Goal: Information Seeking & Learning: Check status

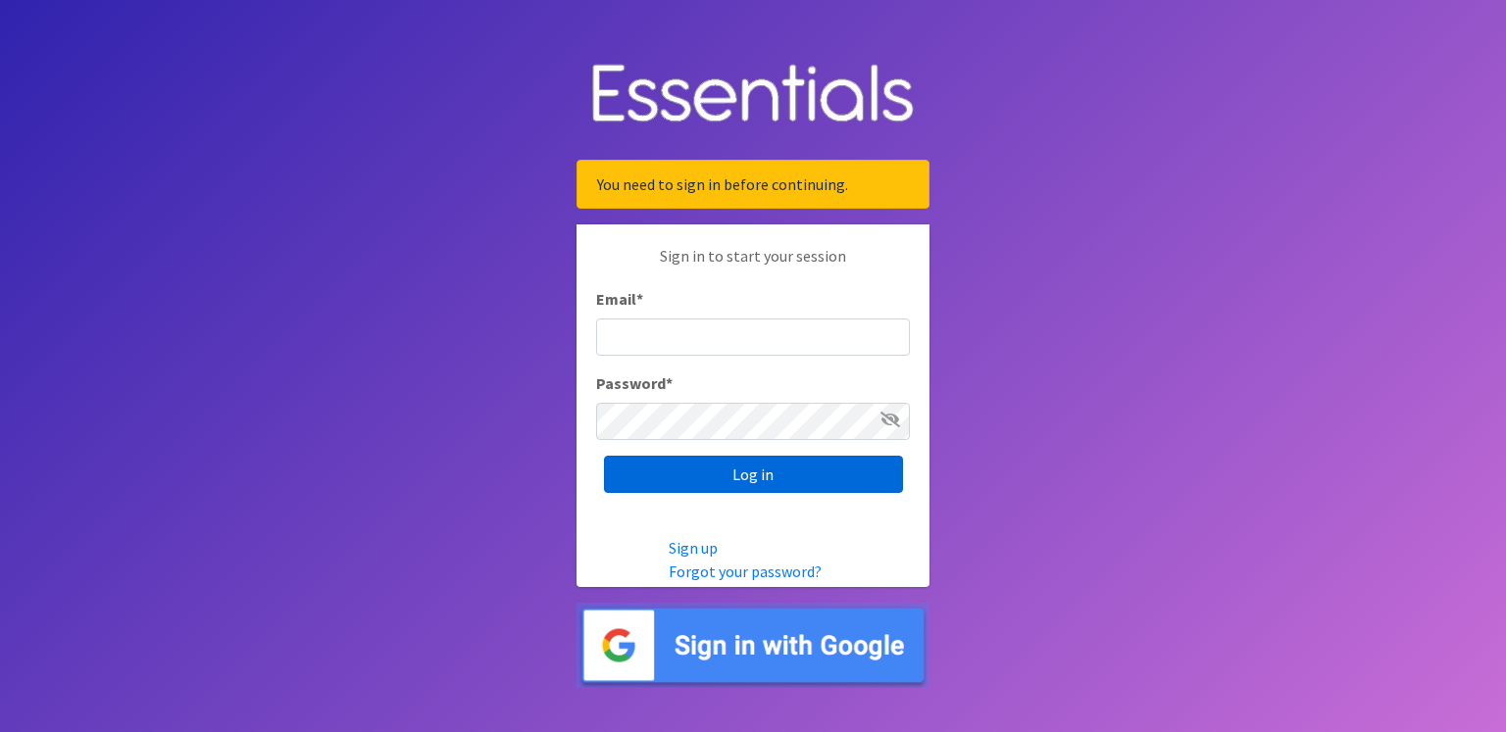
type input "[PERSON_NAME][EMAIL_ADDRESS][DOMAIN_NAME]"
click at [771, 478] on input "Log in" at bounding box center [753, 474] width 299 height 37
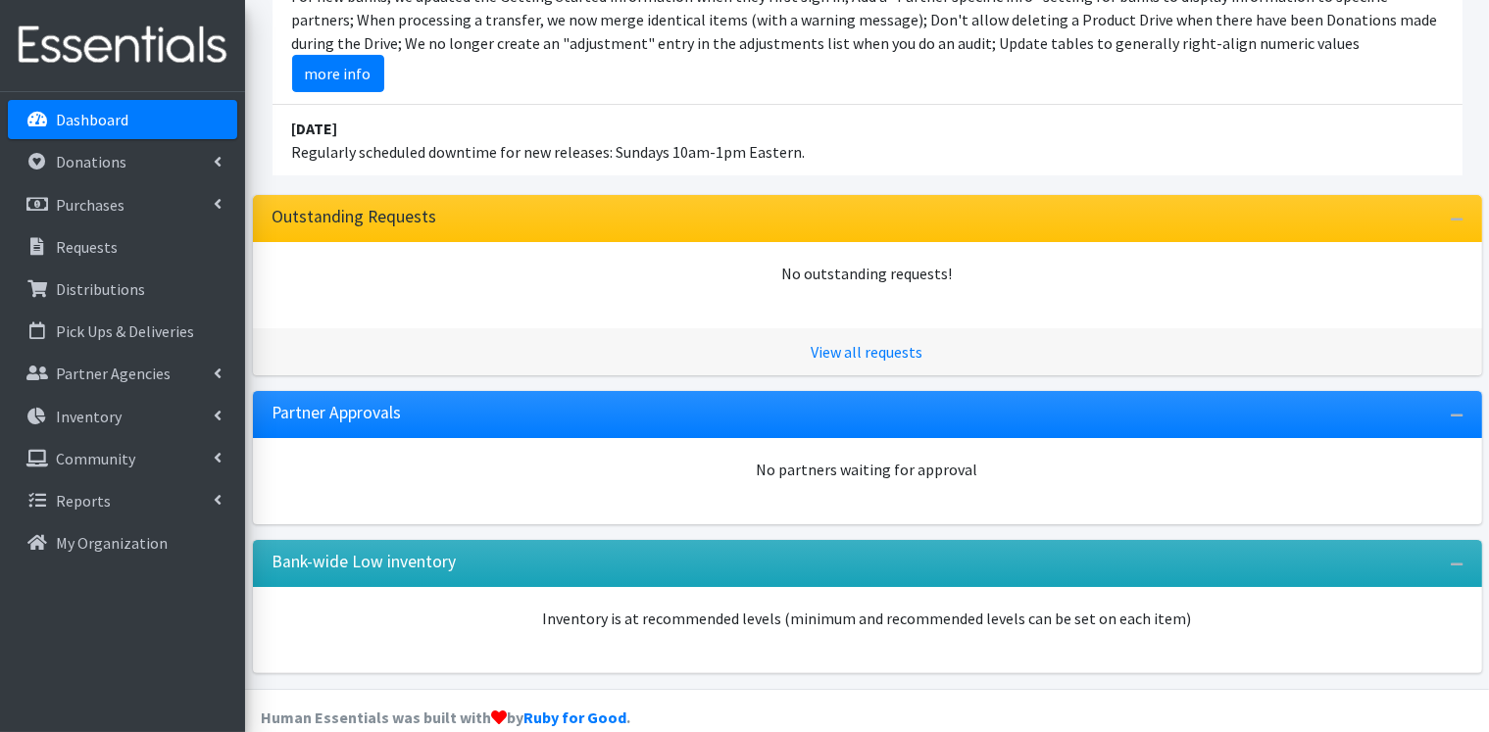
scroll to position [338, 0]
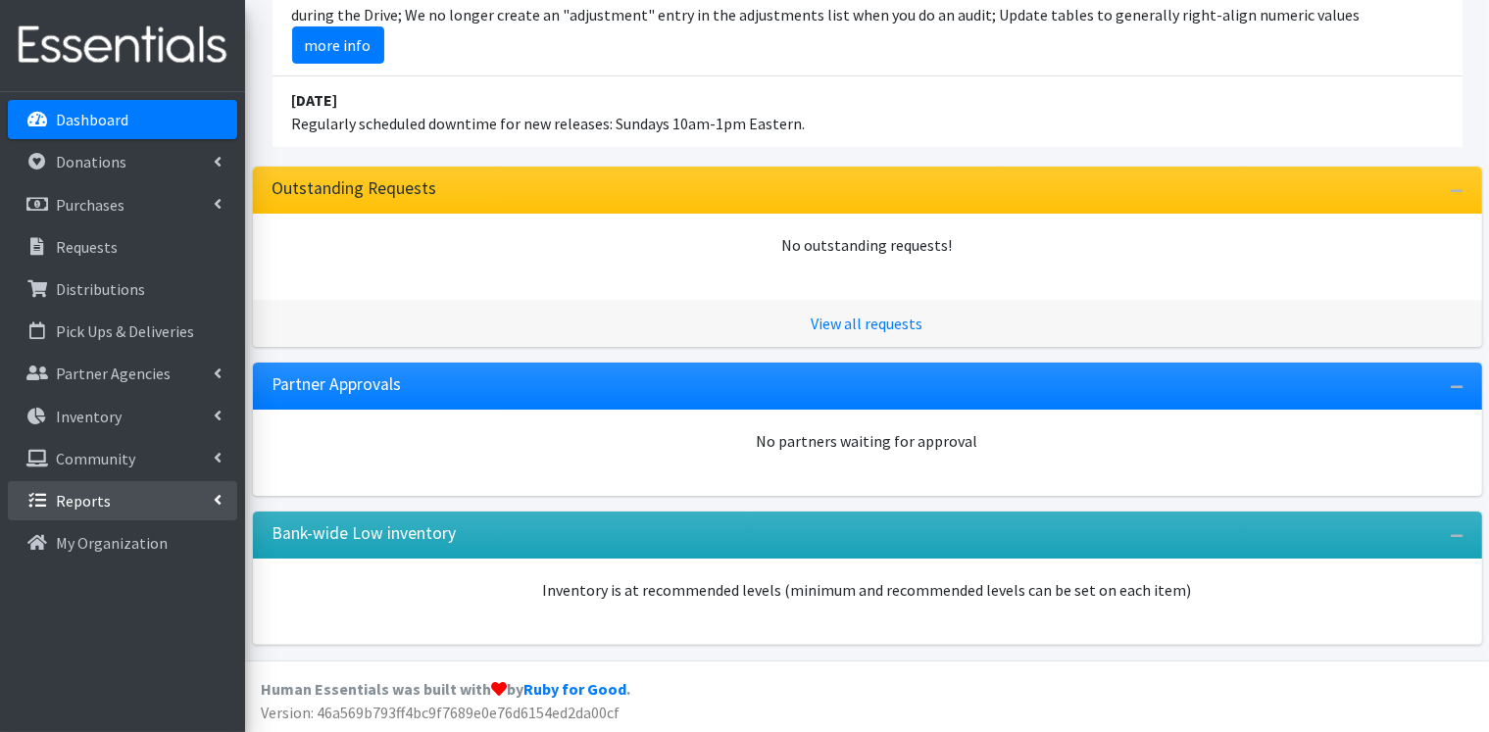
click at [207, 505] on link "Reports" at bounding box center [122, 500] width 229 height 39
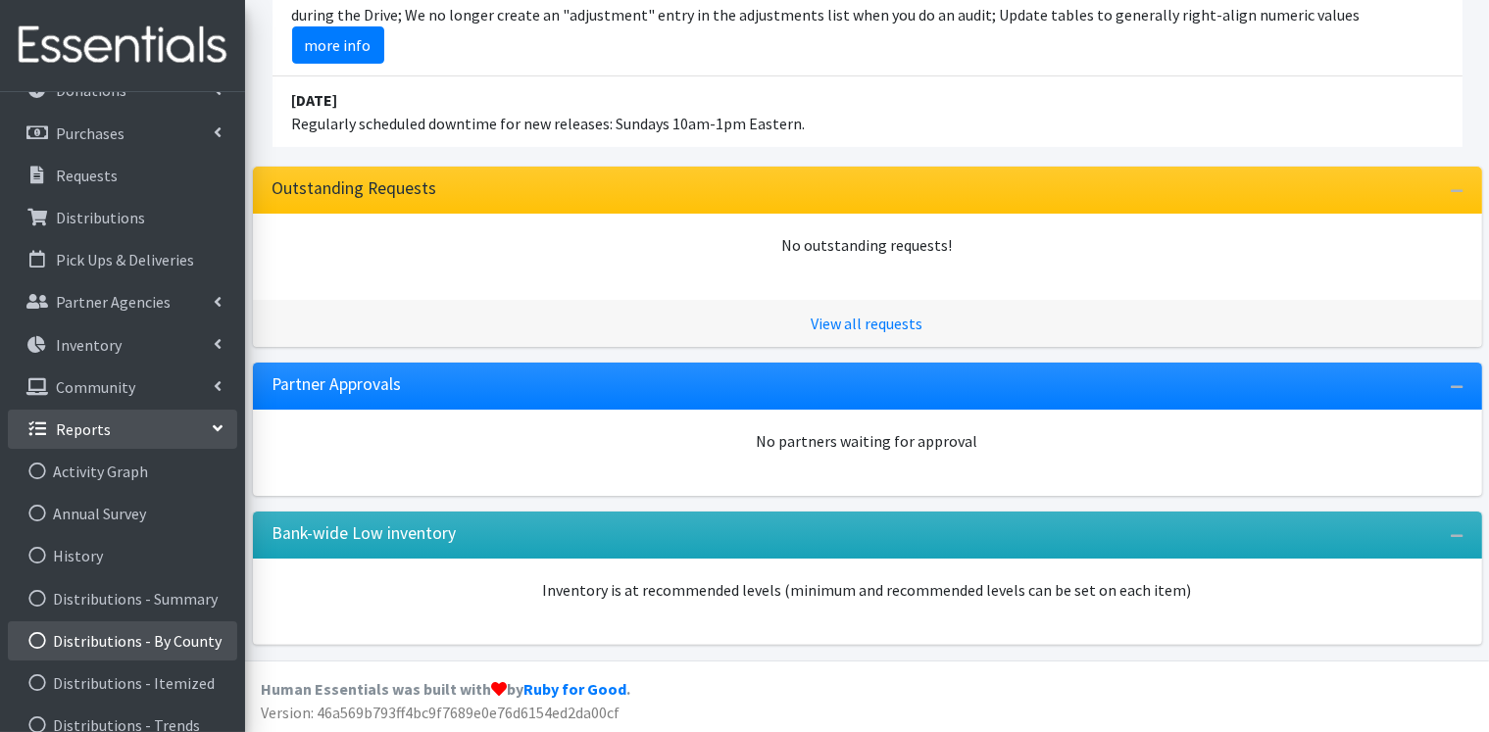
scroll to position [294, 0]
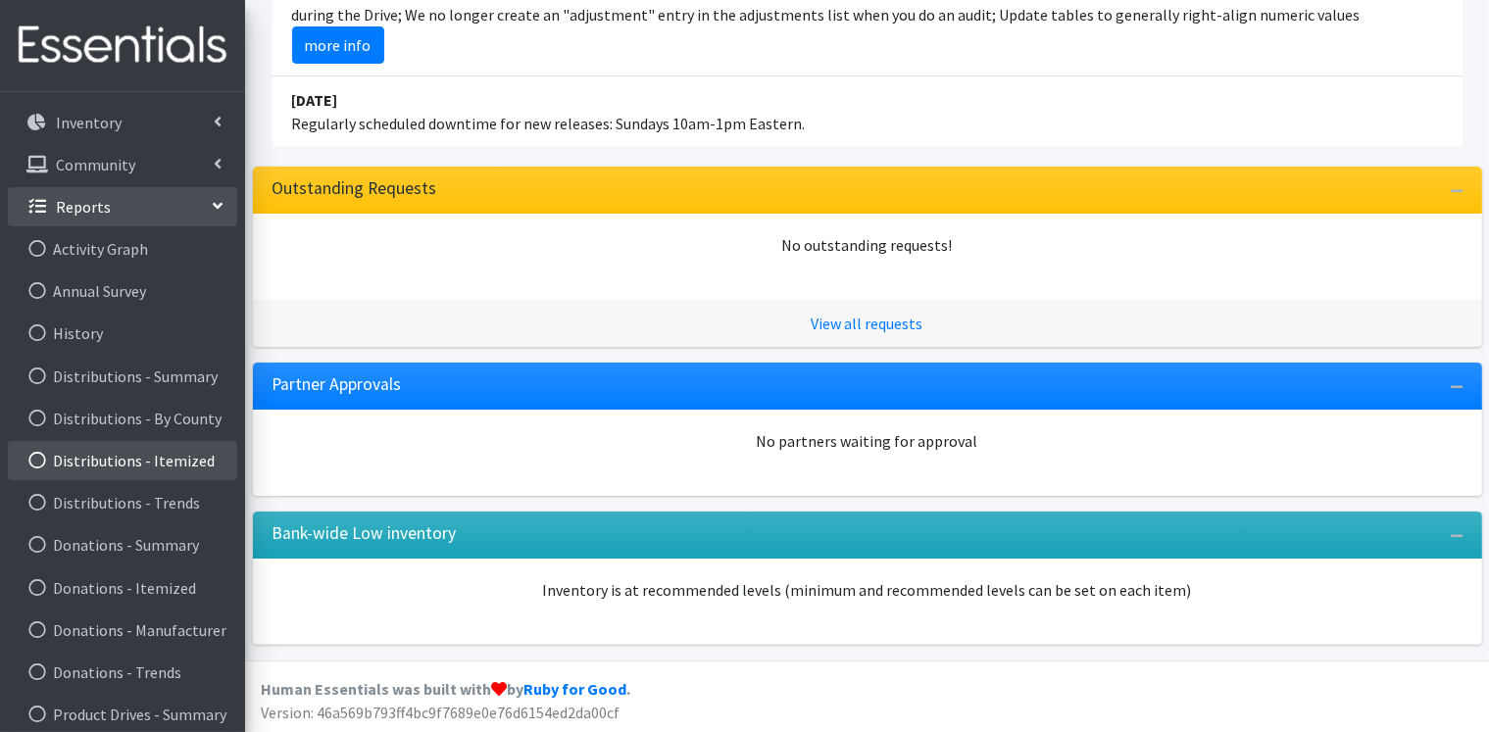
click at [192, 461] on link "Distributions - Itemized" at bounding box center [122, 460] width 229 height 39
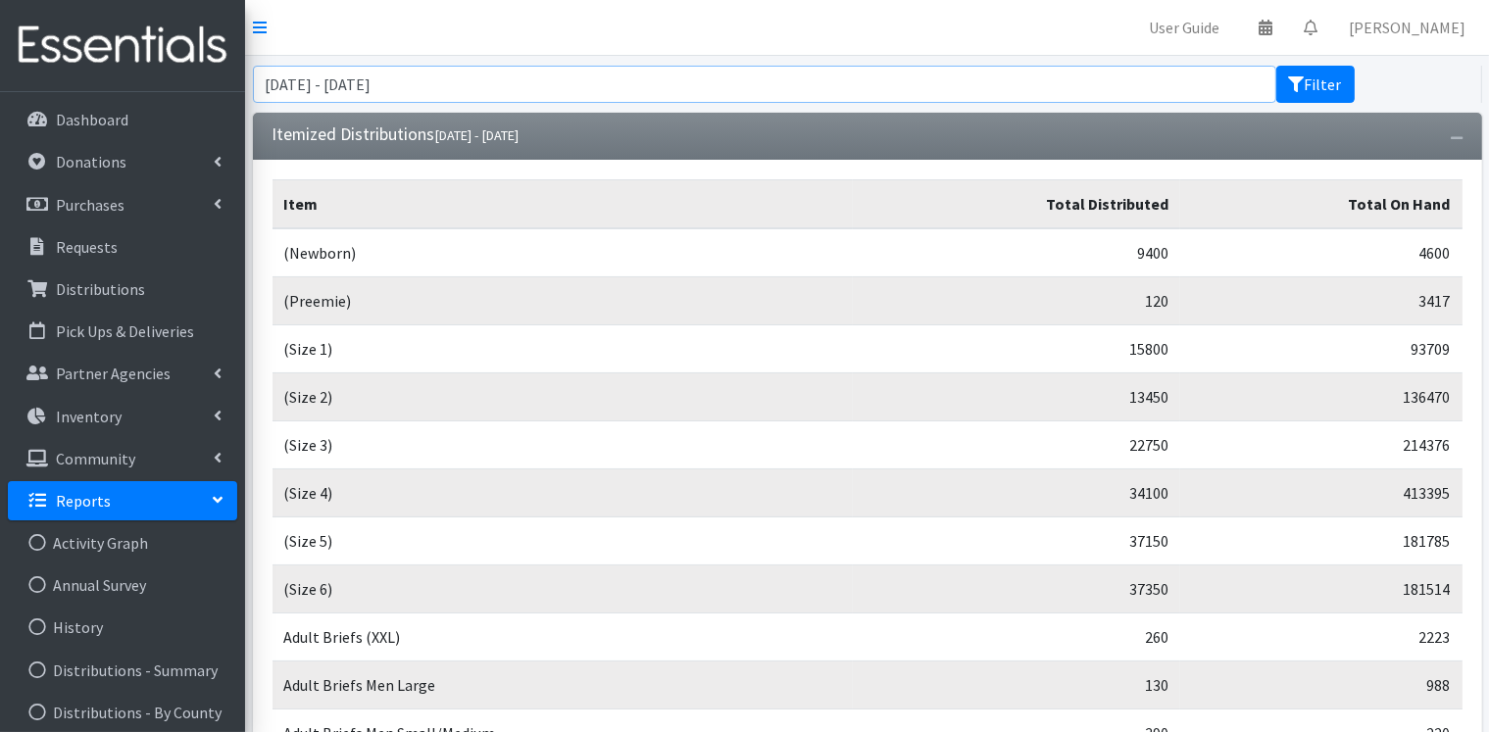
click at [905, 89] on input "[DATE] - [DATE]" at bounding box center [765, 84] width 1024 height 37
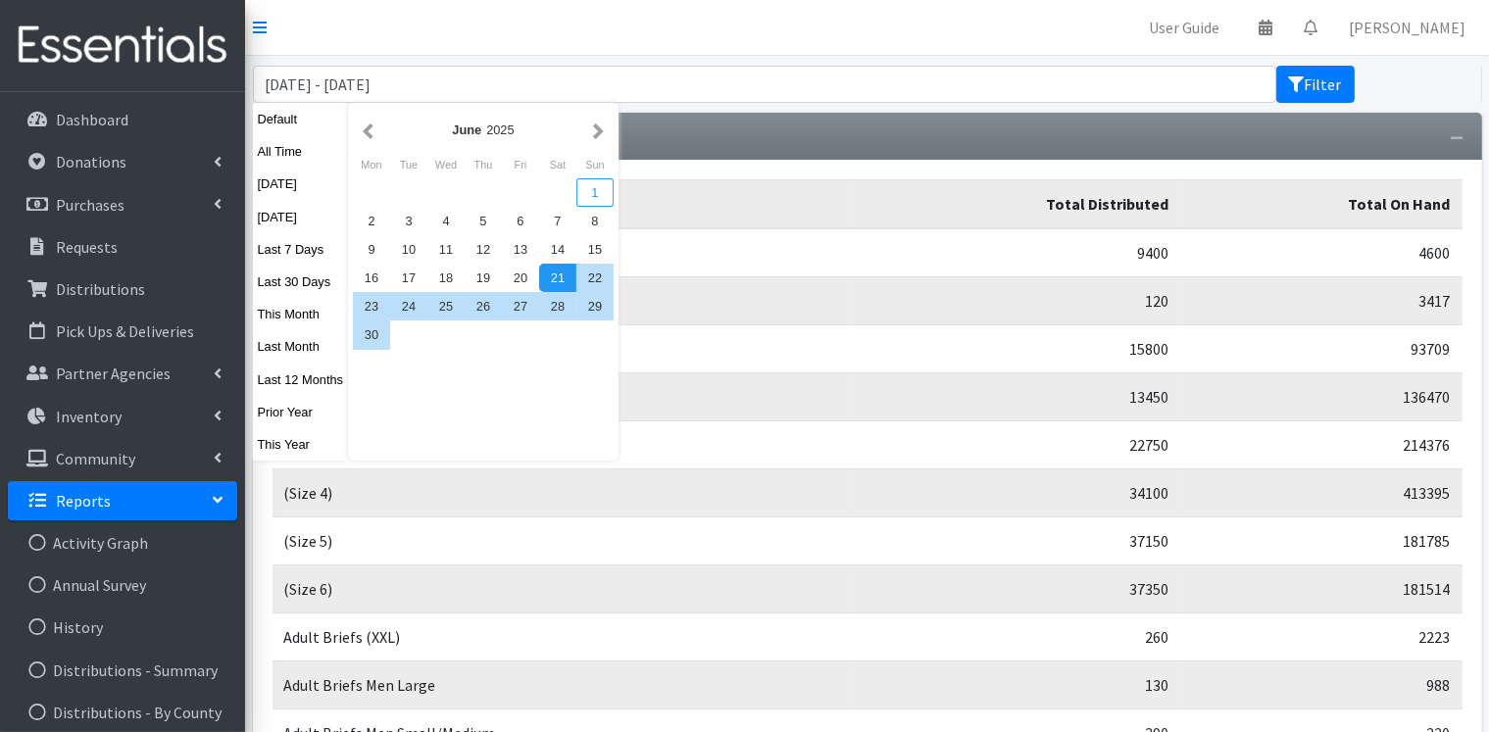
click at [598, 190] on div "1" at bounding box center [595, 192] width 37 height 28
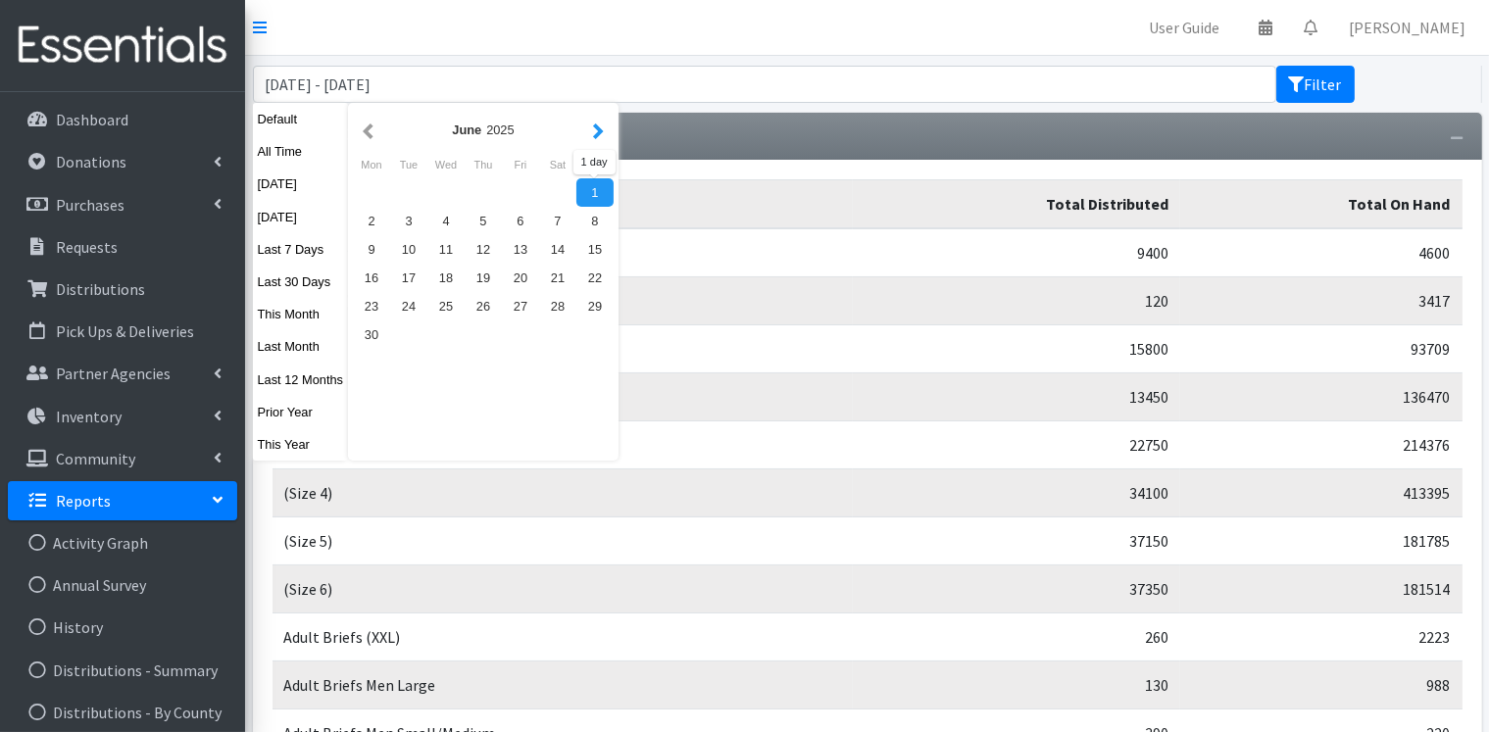
click at [597, 130] on button "button" at bounding box center [598, 130] width 21 height 25
click at [599, 131] on button "button" at bounding box center [598, 130] width 21 height 25
click at [375, 197] on div "1" at bounding box center [371, 192] width 37 height 28
type input "June 1, 2025 - September 1, 2025"
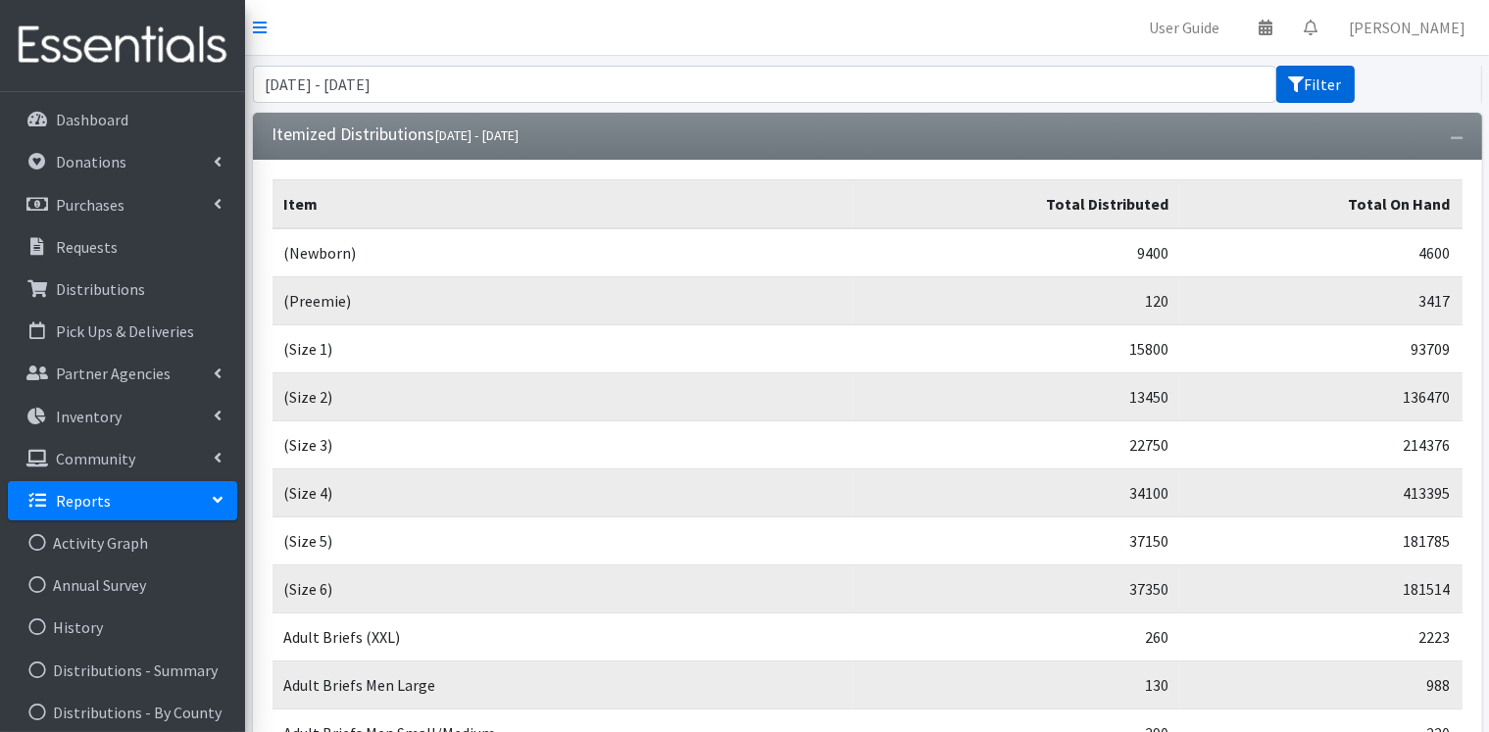
click at [1332, 91] on button "Filter" at bounding box center [1316, 84] width 78 height 37
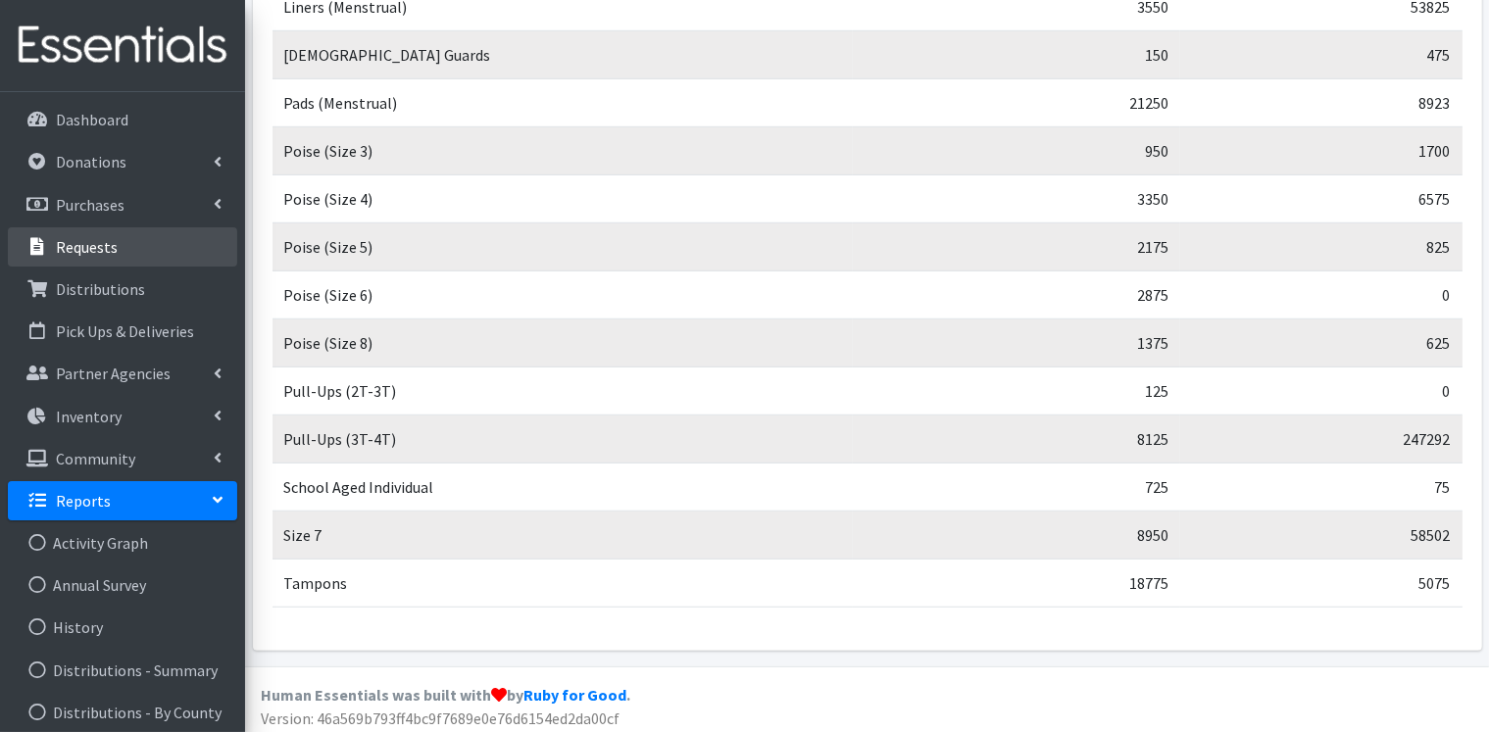
click at [106, 247] on p "Requests" at bounding box center [87, 247] width 62 height 20
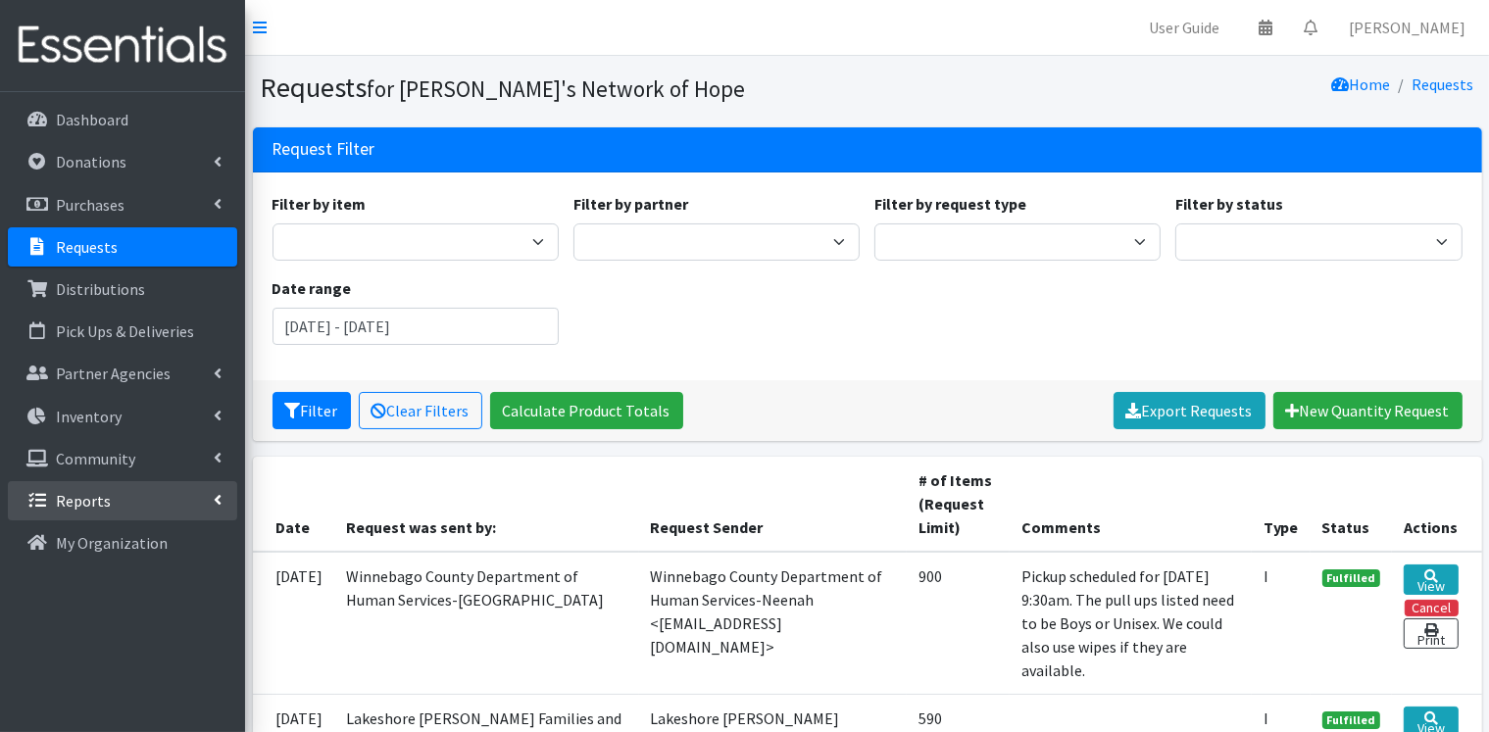
click at [226, 498] on link "Reports" at bounding box center [122, 500] width 229 height 39
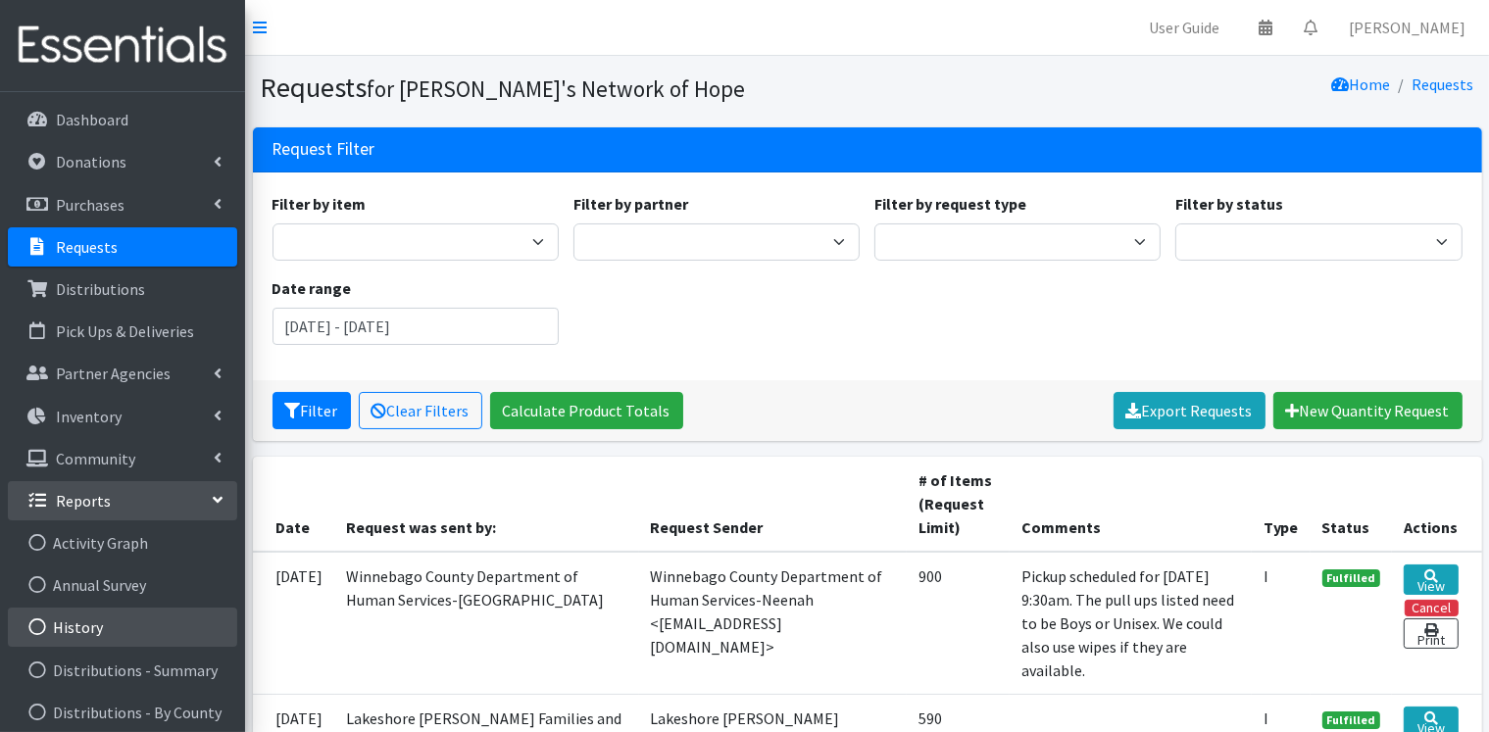
scroll to position [98, 0]
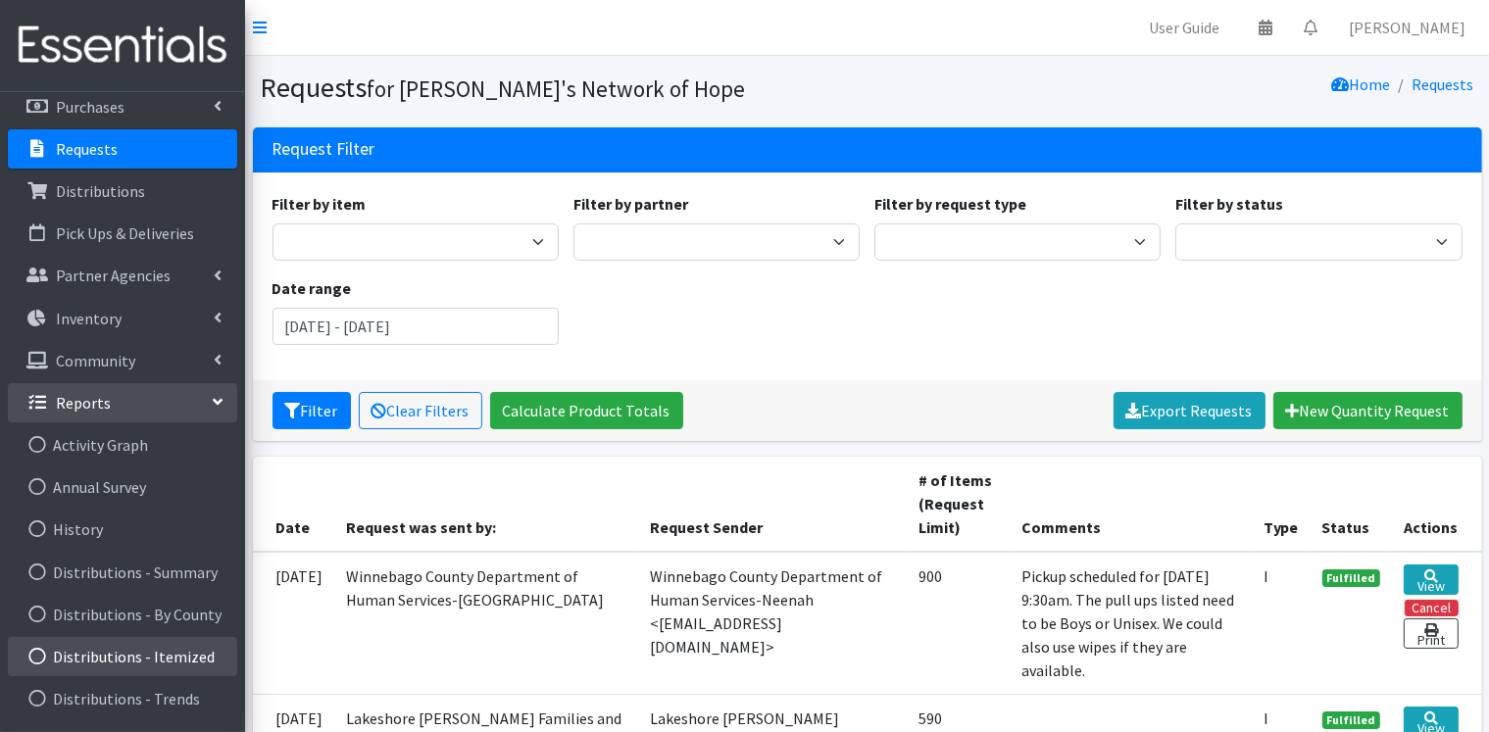
click at [167, 658] on link "Distributions - Itemized" at bounding box center [122, 656] width 229 height 39
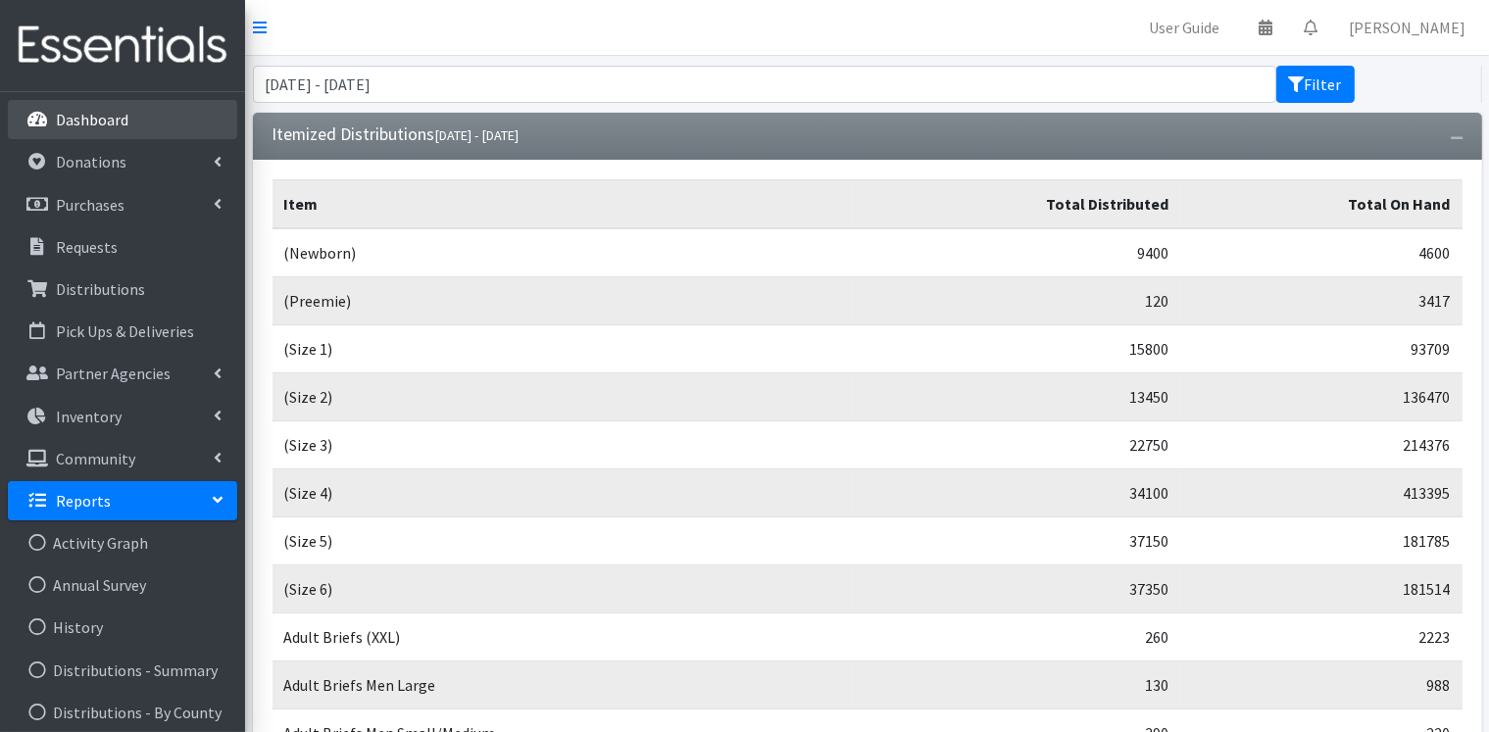
click at [117, 132] on link "Dashboard" at bounding box center [122, 119] width 229 height 39
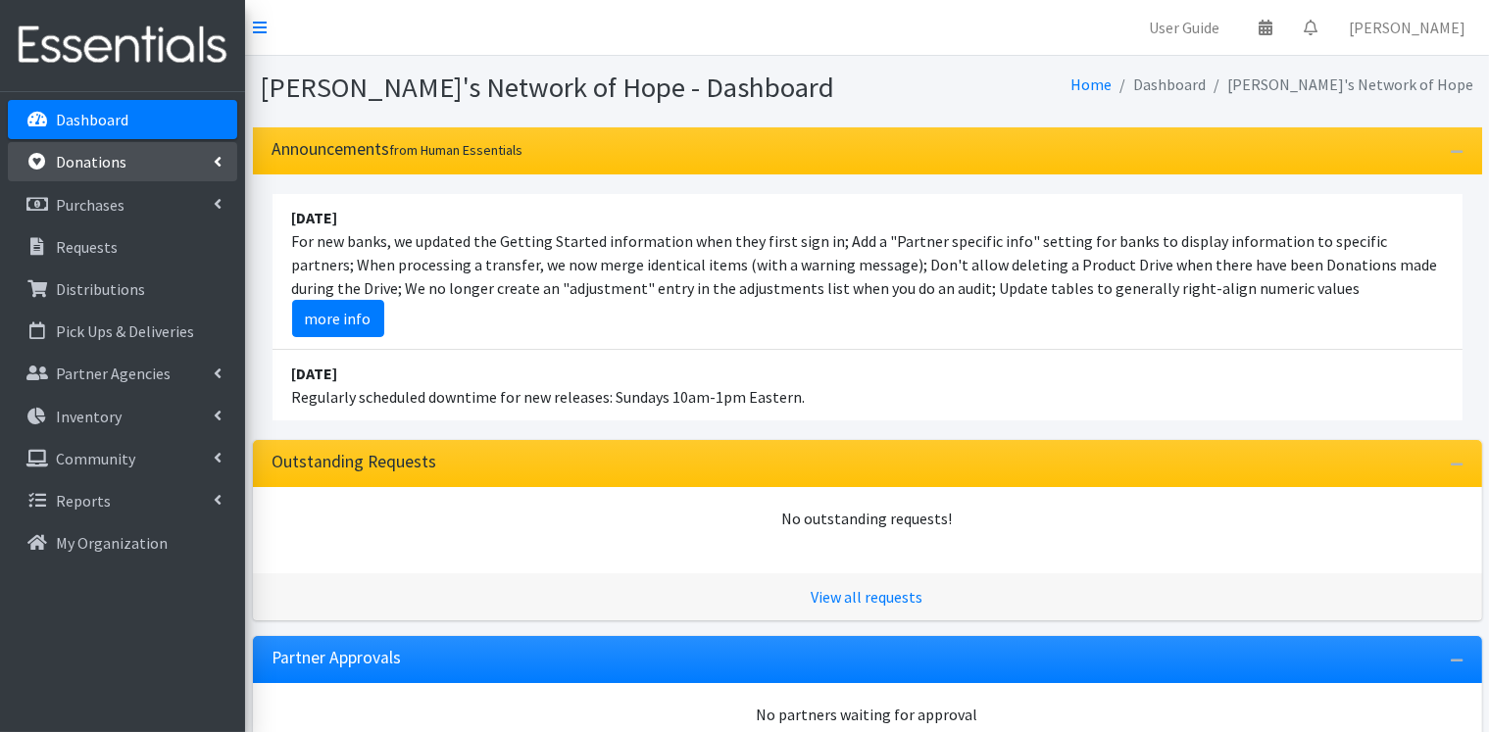
click at [107, 160] on p "Donations" at bounding box center [91, 162] width 71 height 20
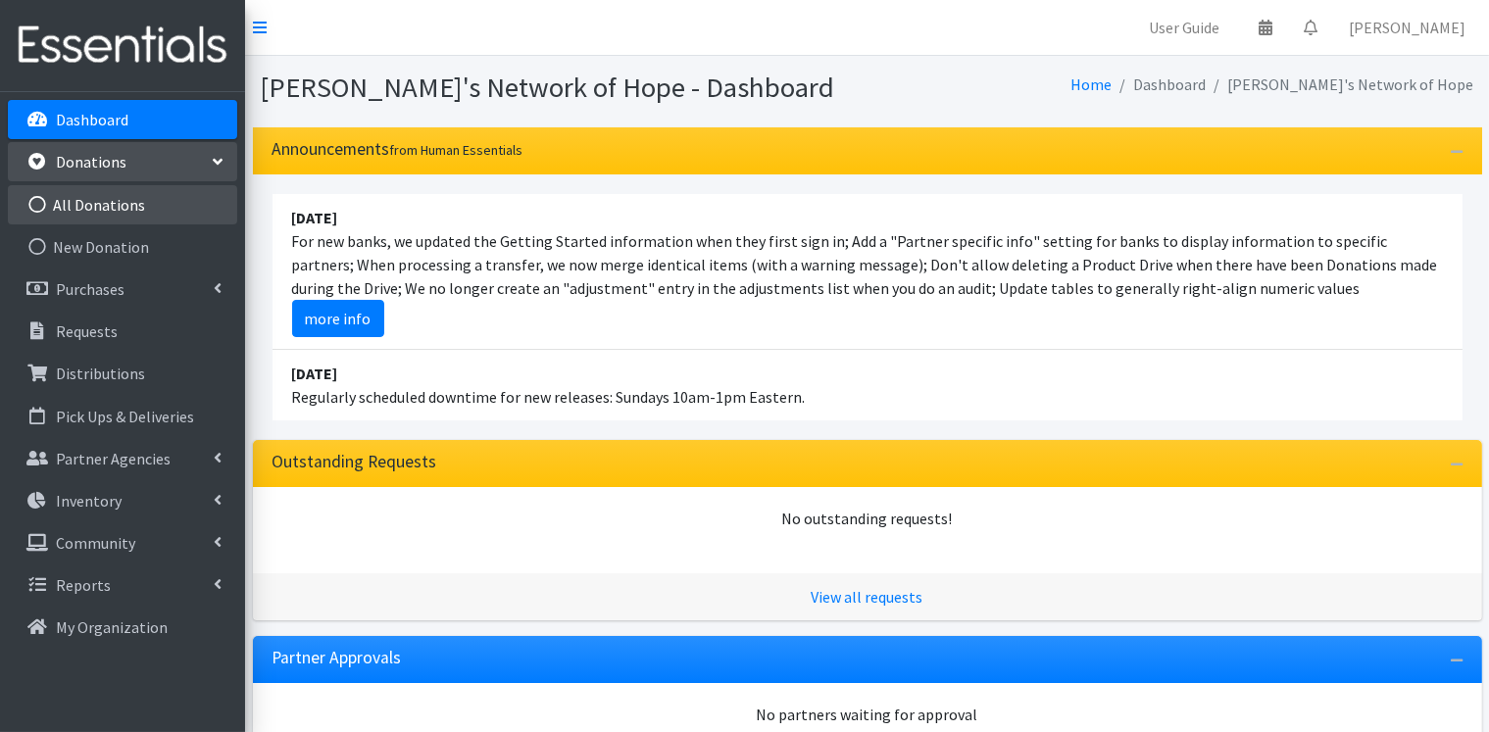
click at [106, 208] on link "All Donations" at bounding box center [122, 204] width 229 height 39
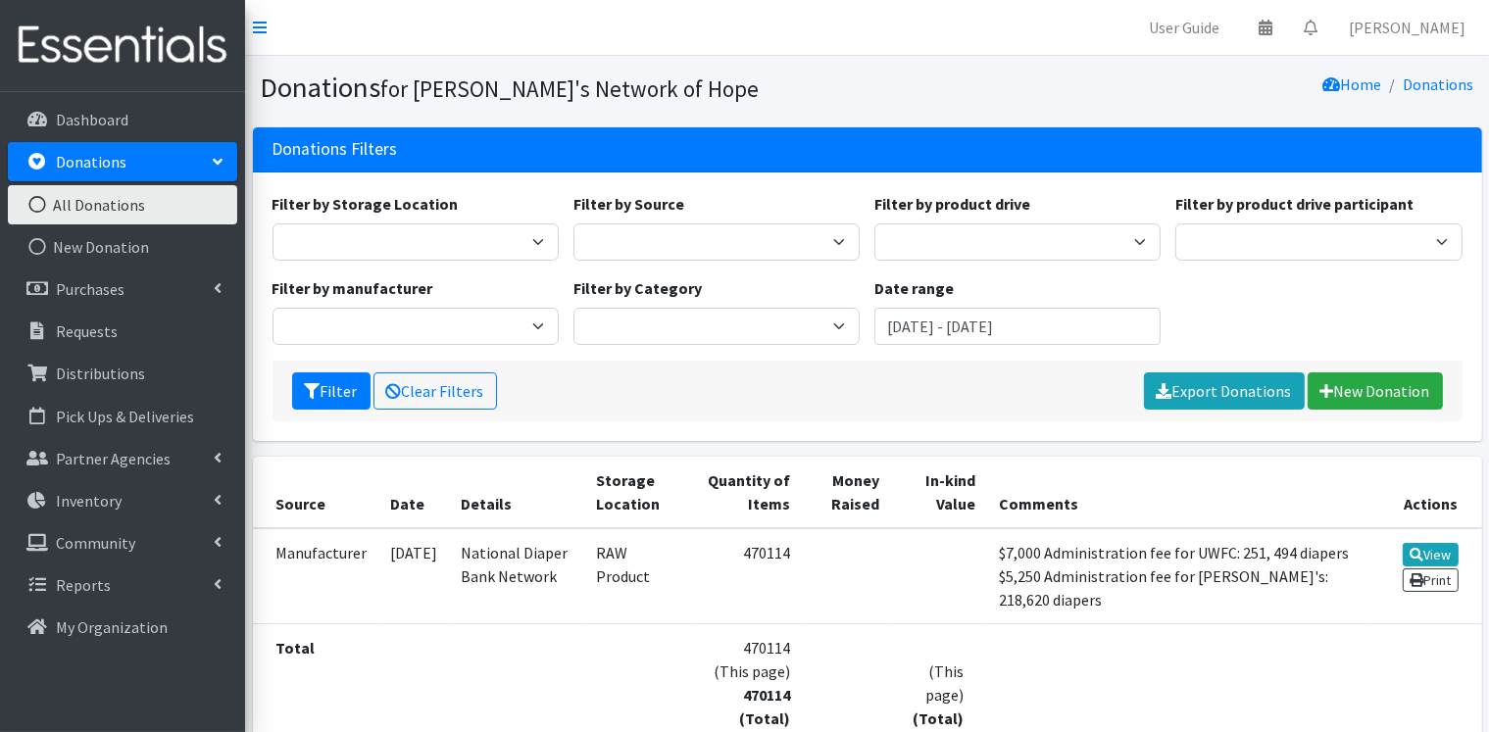
click at [116, 128] on p "Dashboard" at bounding box center [92, 120] width 73 height 20
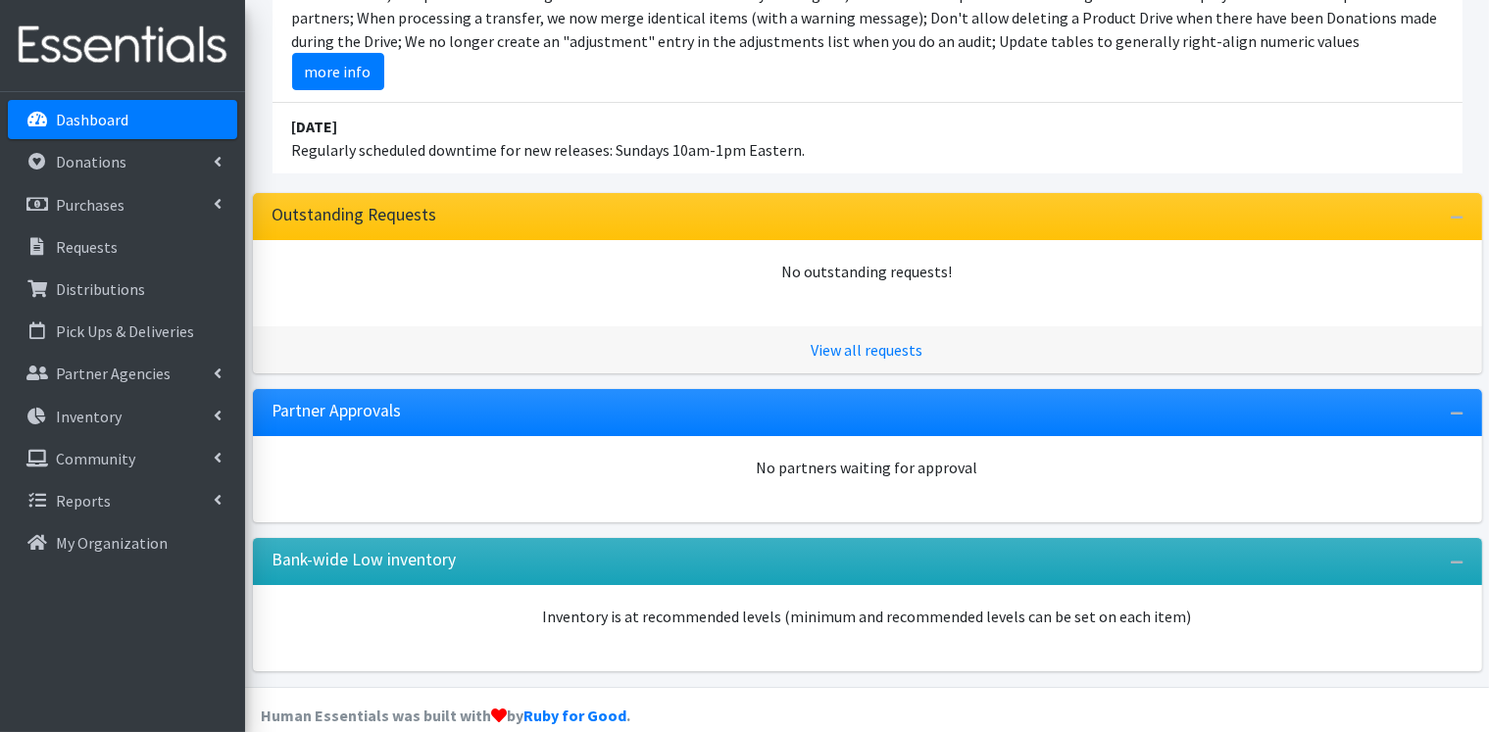
scroll to position [275, 0]
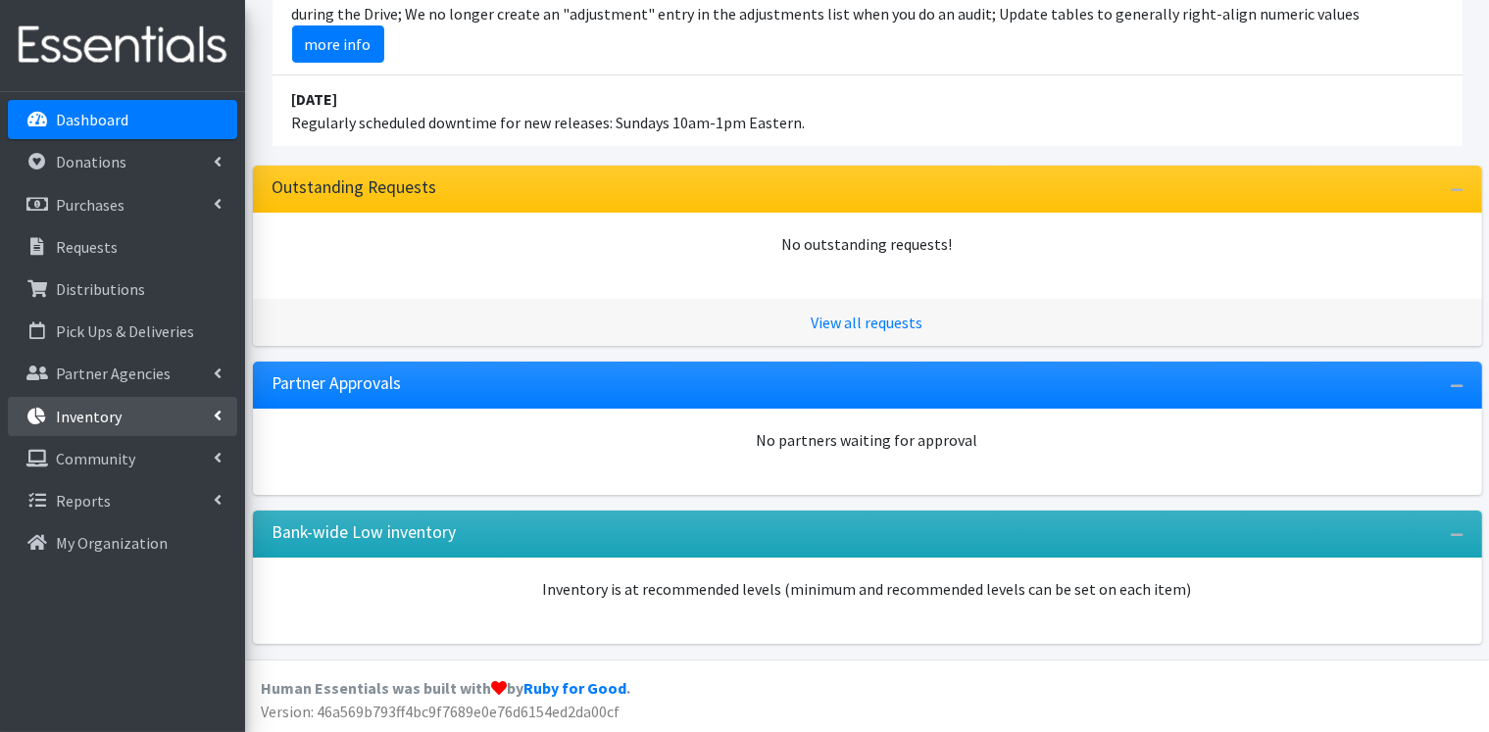
click at [216, 416] on icon at bounding box center [218, 416] width 8 height 16
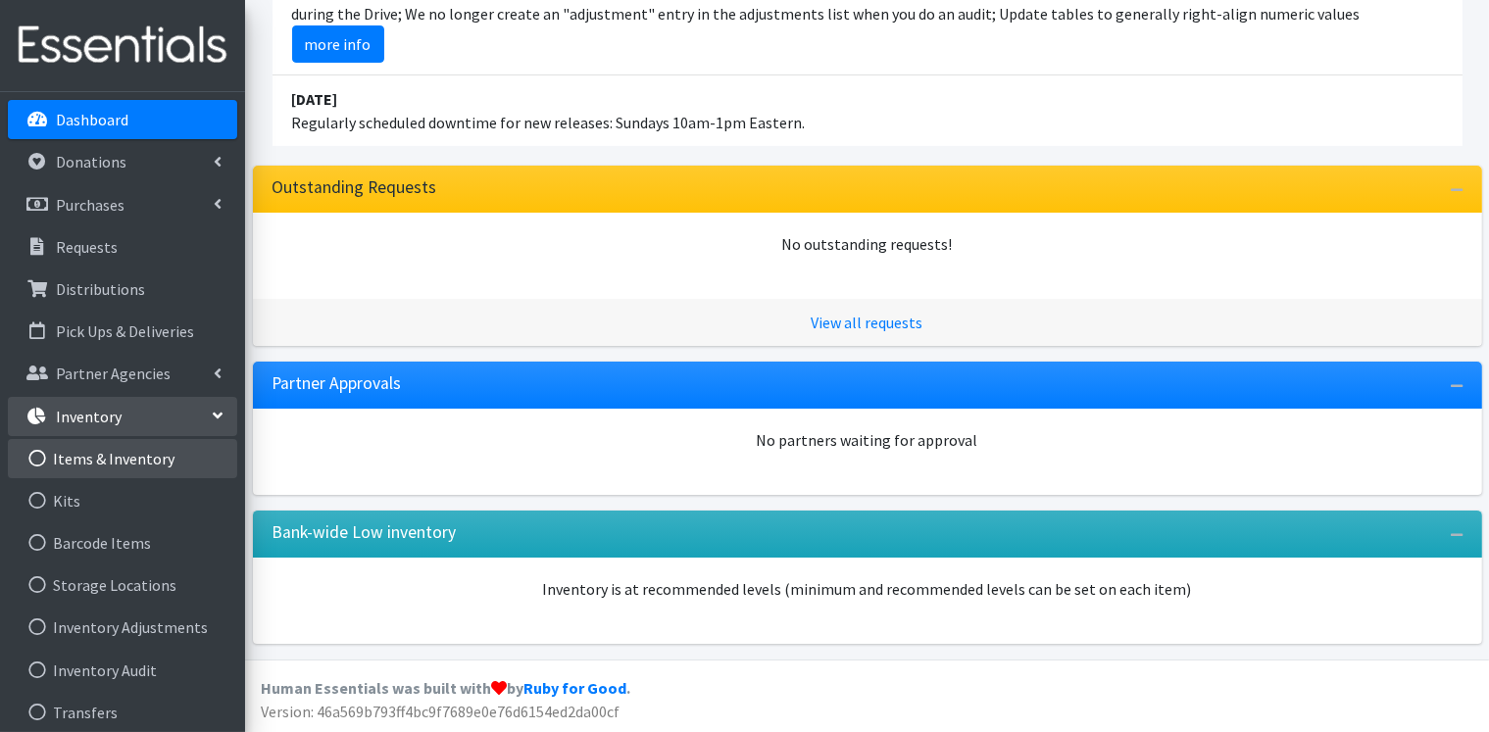
click at [146, 468] on link "Items & Inventory" at bounding box center [122, 458] width 229 height 39
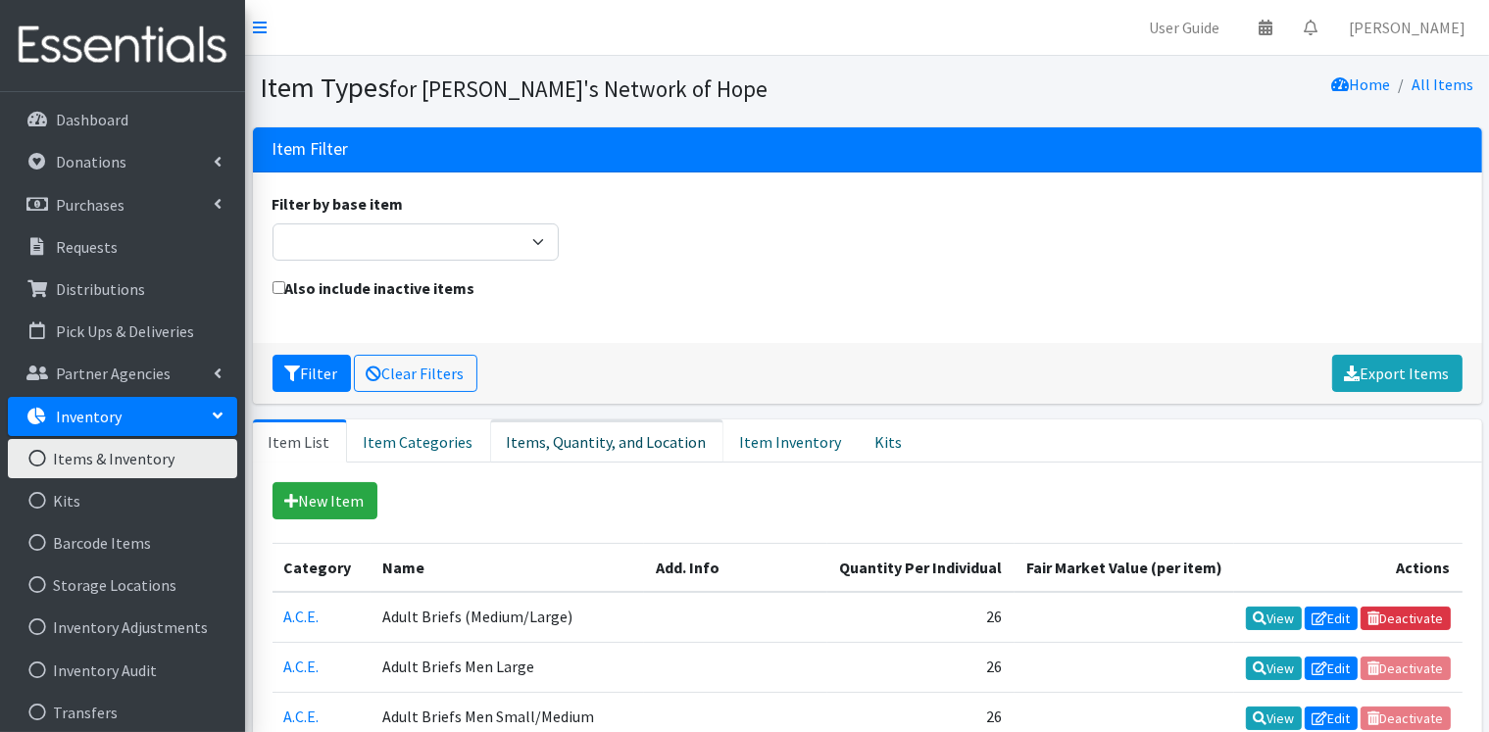
click at [622, 438] on link "Items, Quantity, and Location" at bounding box center [606, 441] width 233 height 43
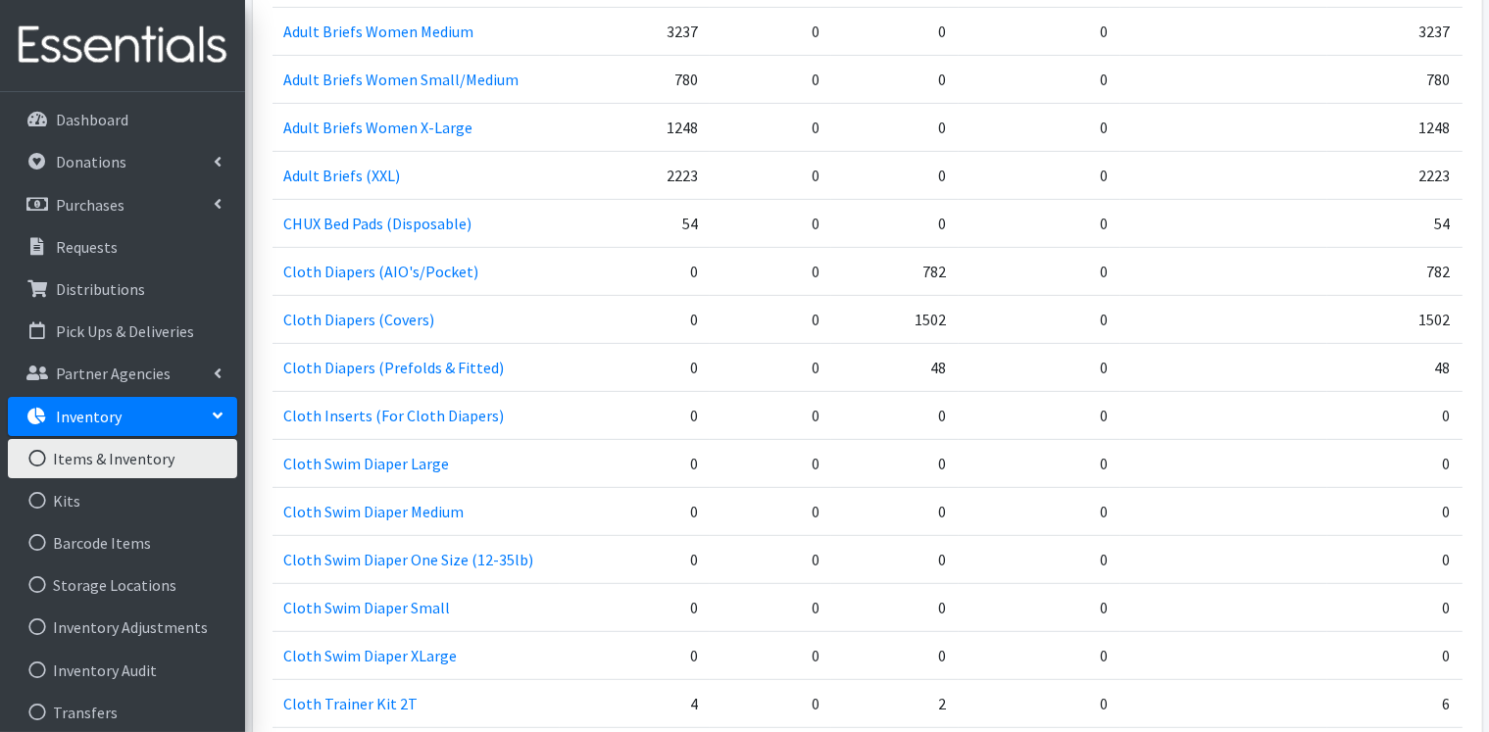
scroll to position [588, 0]
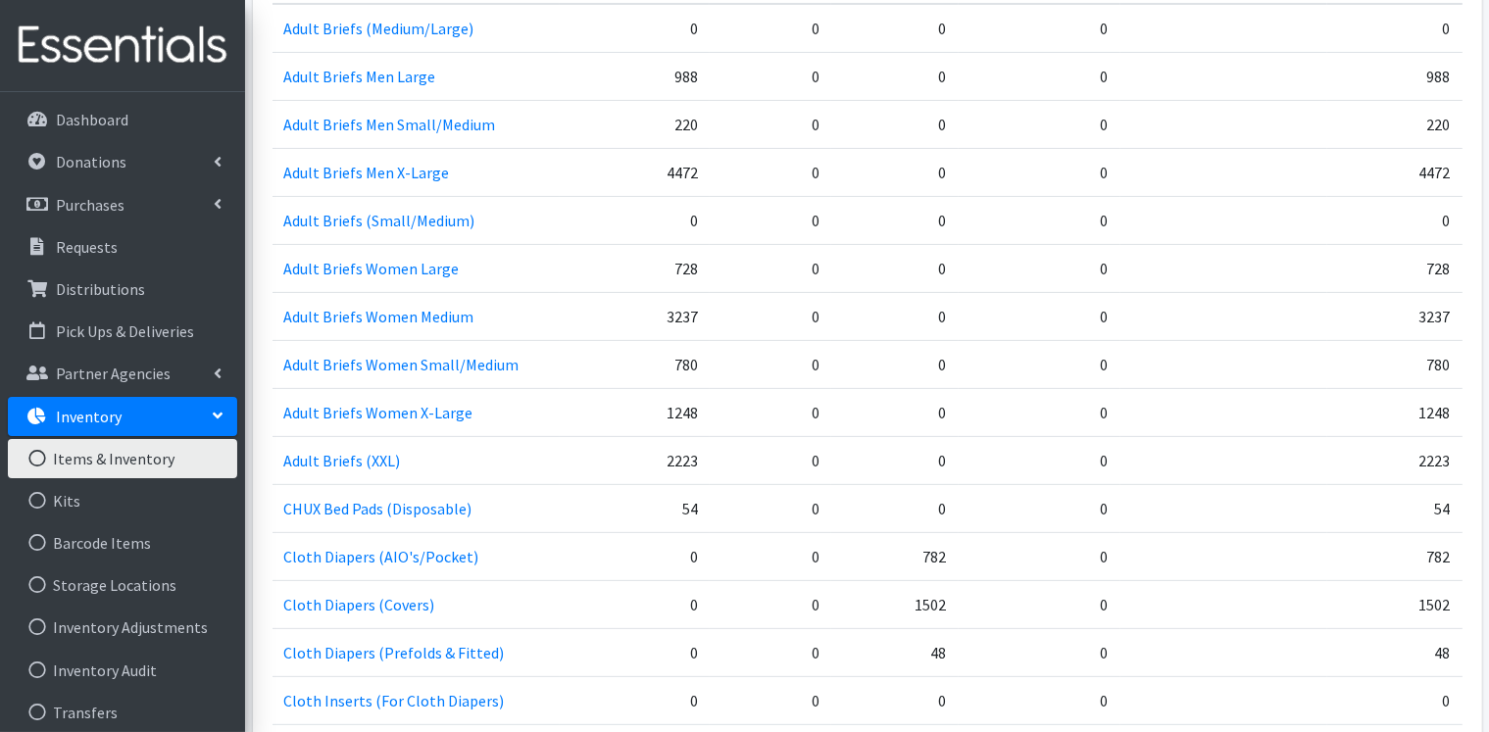
click at [1083, 68] on td "0" at bounding box center [1040, 76] width 162 height 48
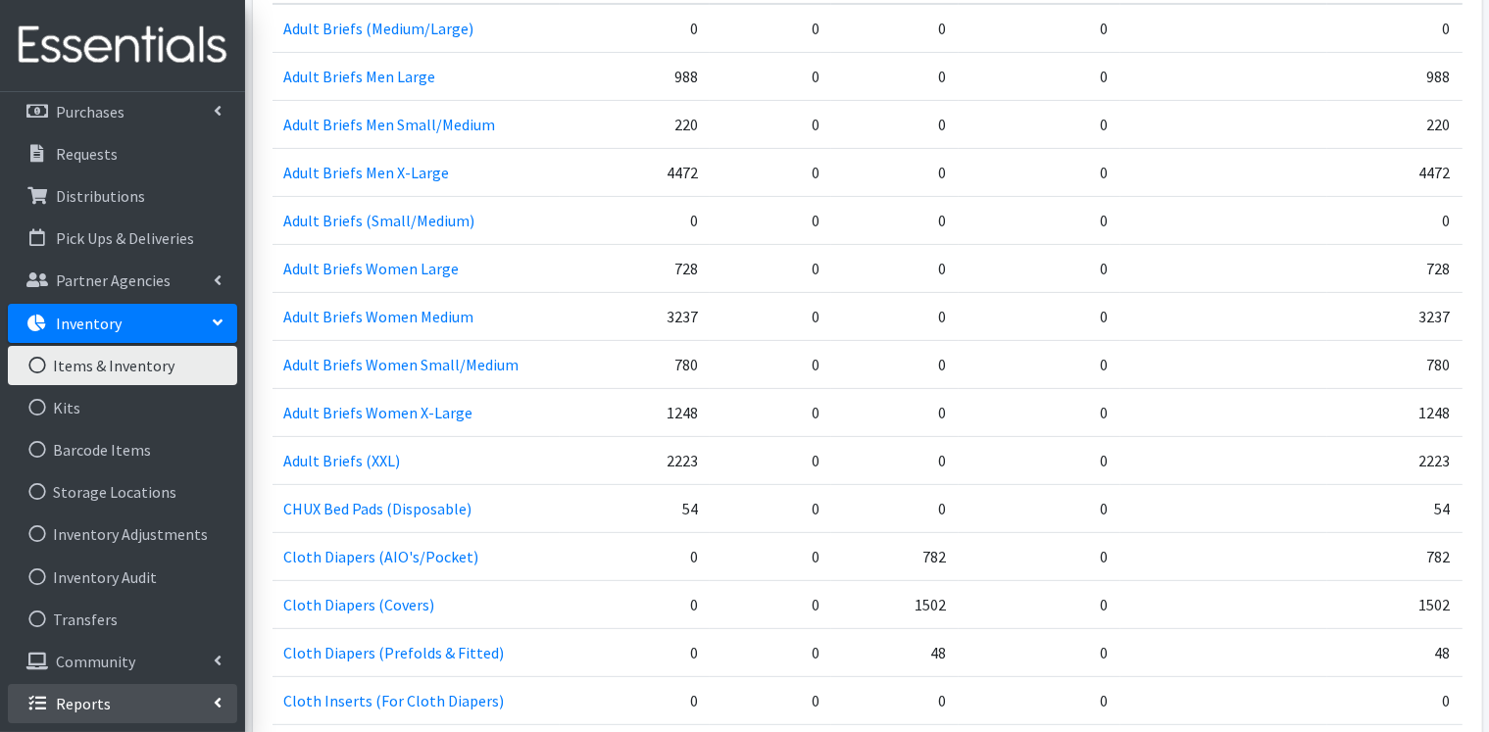
click at [216, 702] on icon at bounding box center [218, 703] width 8 height 16
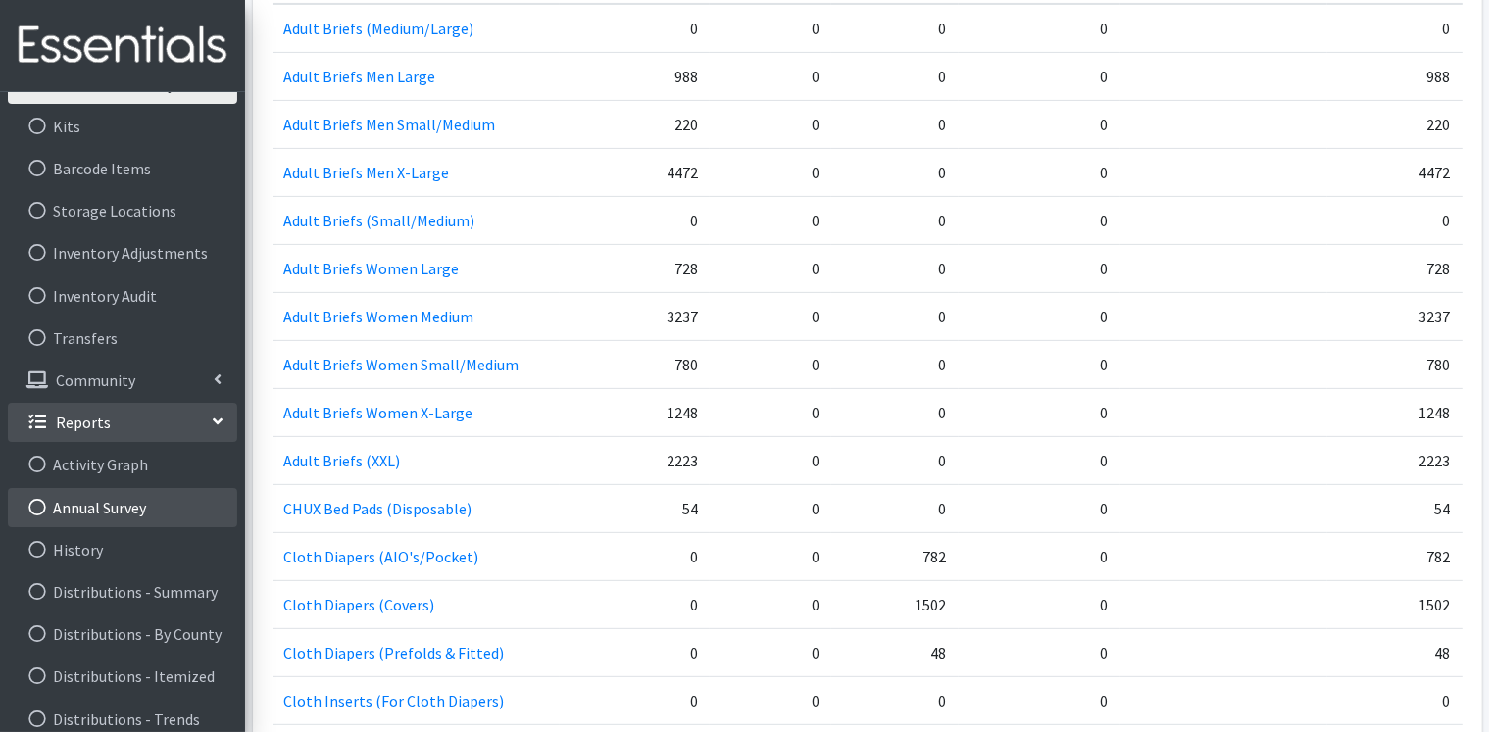
scroll to position [583, 0]
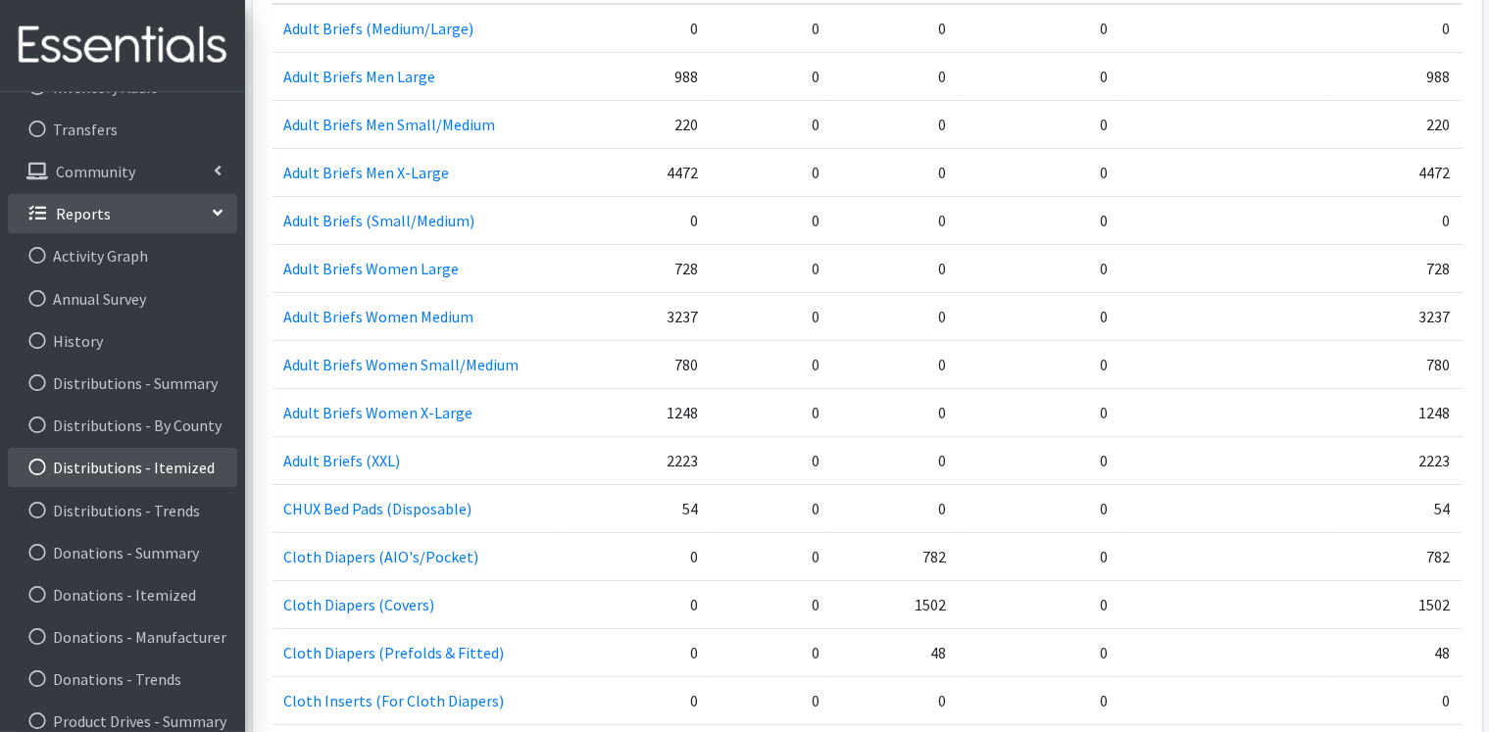
click at [192, 472] on link "Distributions - Itemized" at bounding box center [122, 467] width 229 height 39
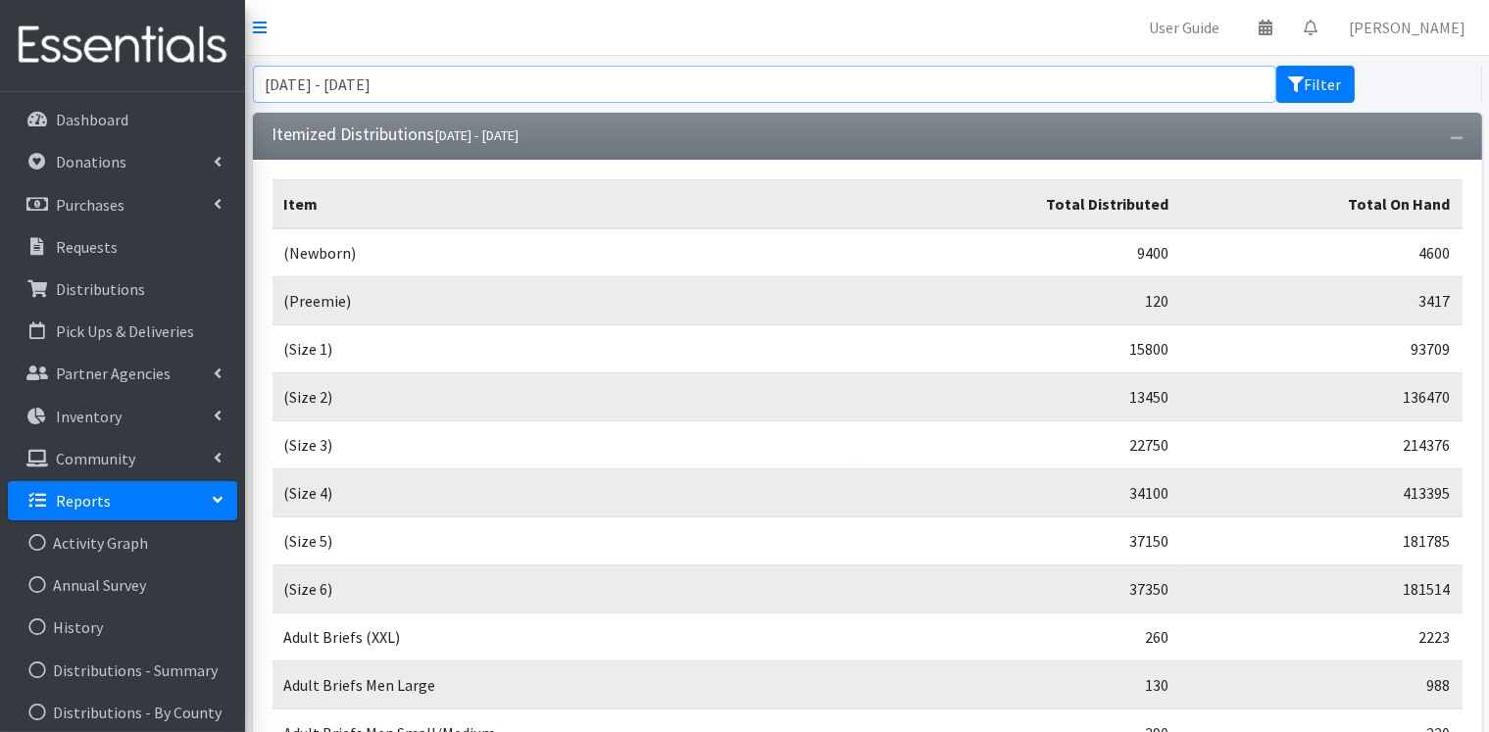
click at [516, 89] on input "[DATE] - [DATE]" at bounding box center [765, 84] width 1024 height 37
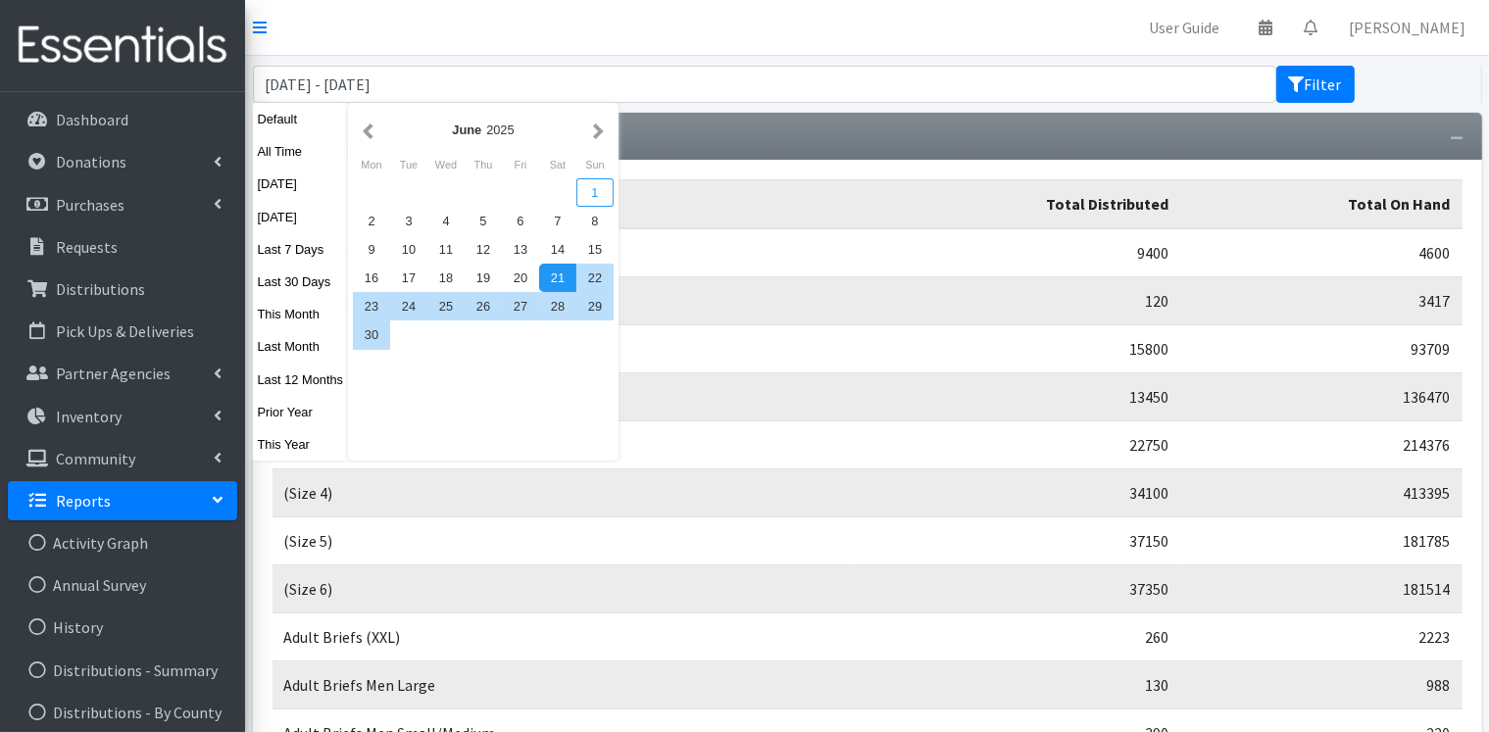
click at [601, 195] on div "1" at bounding box center [595, 192] width 37 height 28
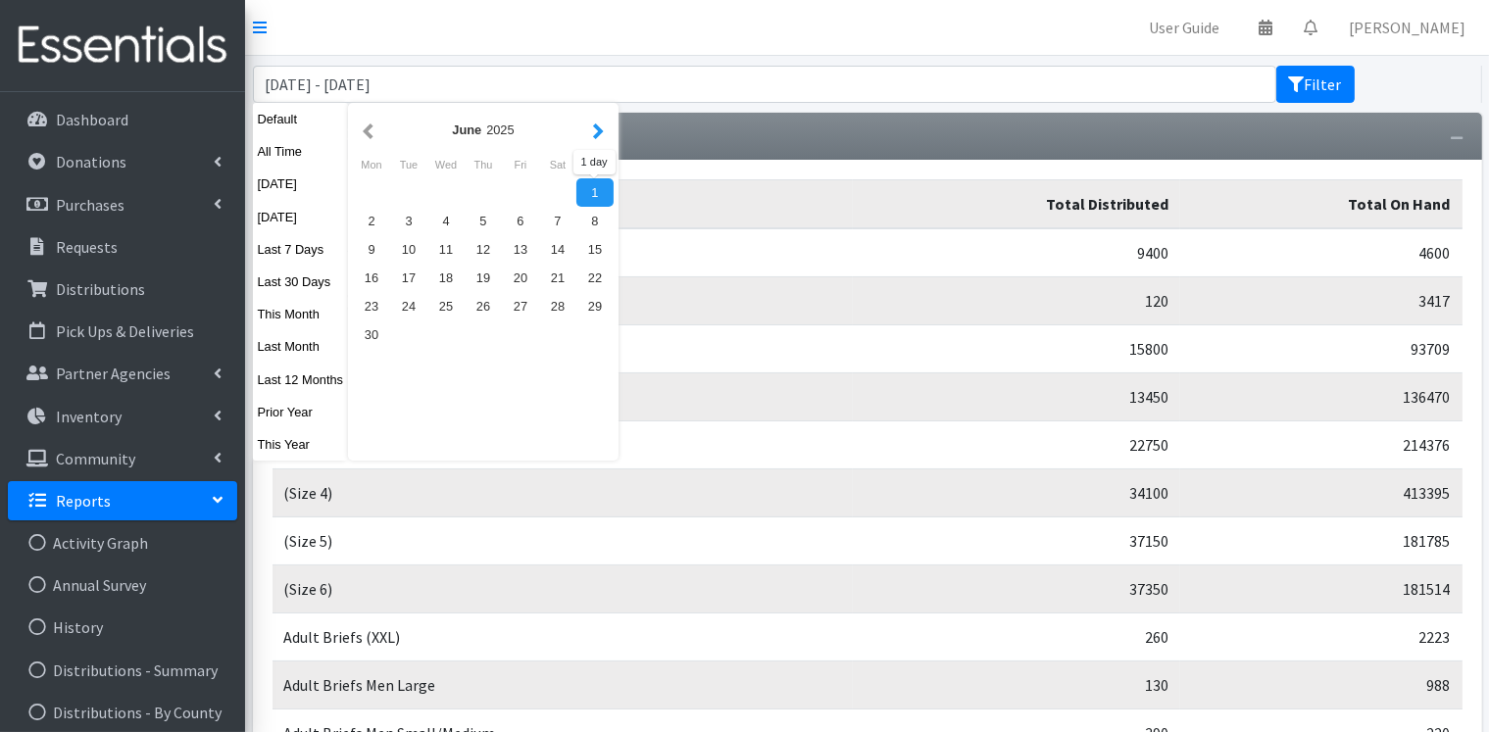
click at [596, 127] on button "button" at bounding box center [598, 130] width 21 height 25
click at [599, 128] on button "button" at bounding box center [598, 130] width 21 height 25
click at [598, 129] on button "button" at bounding box center [598, 130] width 21 height 25
click at [377, 196] on div "1" at bounding box center [371, 192] width 37 height 28
type input "[DATE] - [DATE]"
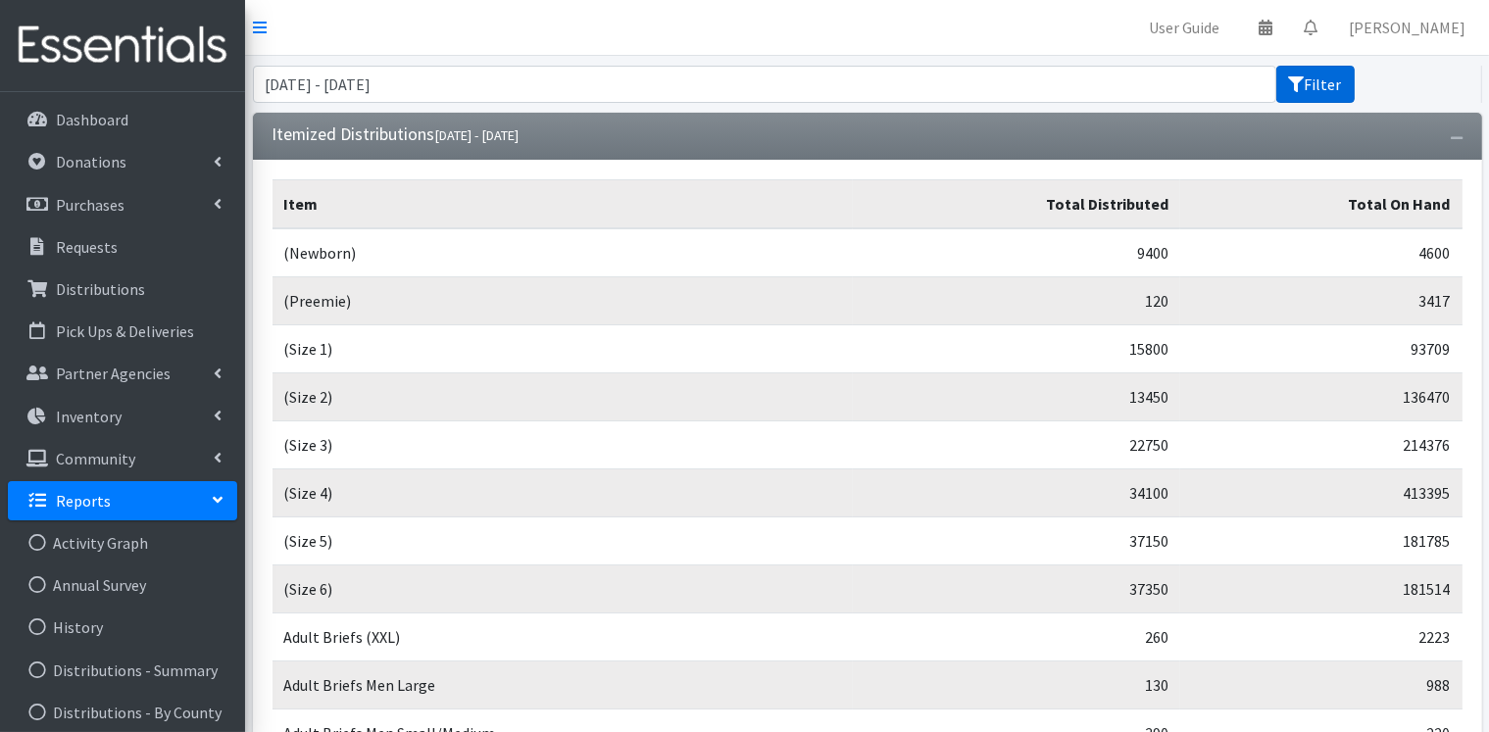
click at [1313, 86] on button "Filter" at bounding box center [1316, 84] width 78 height 37
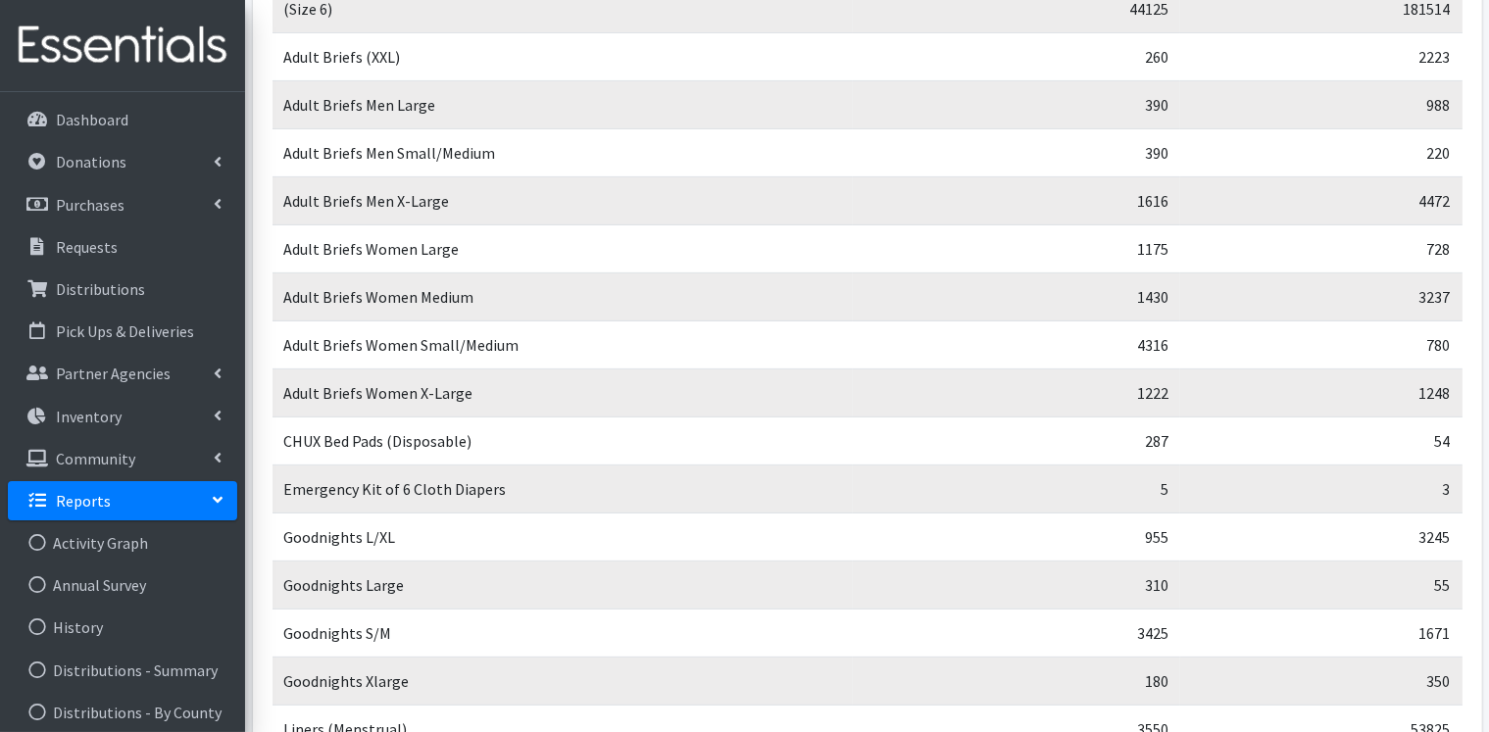
scroll to position [98, 0]
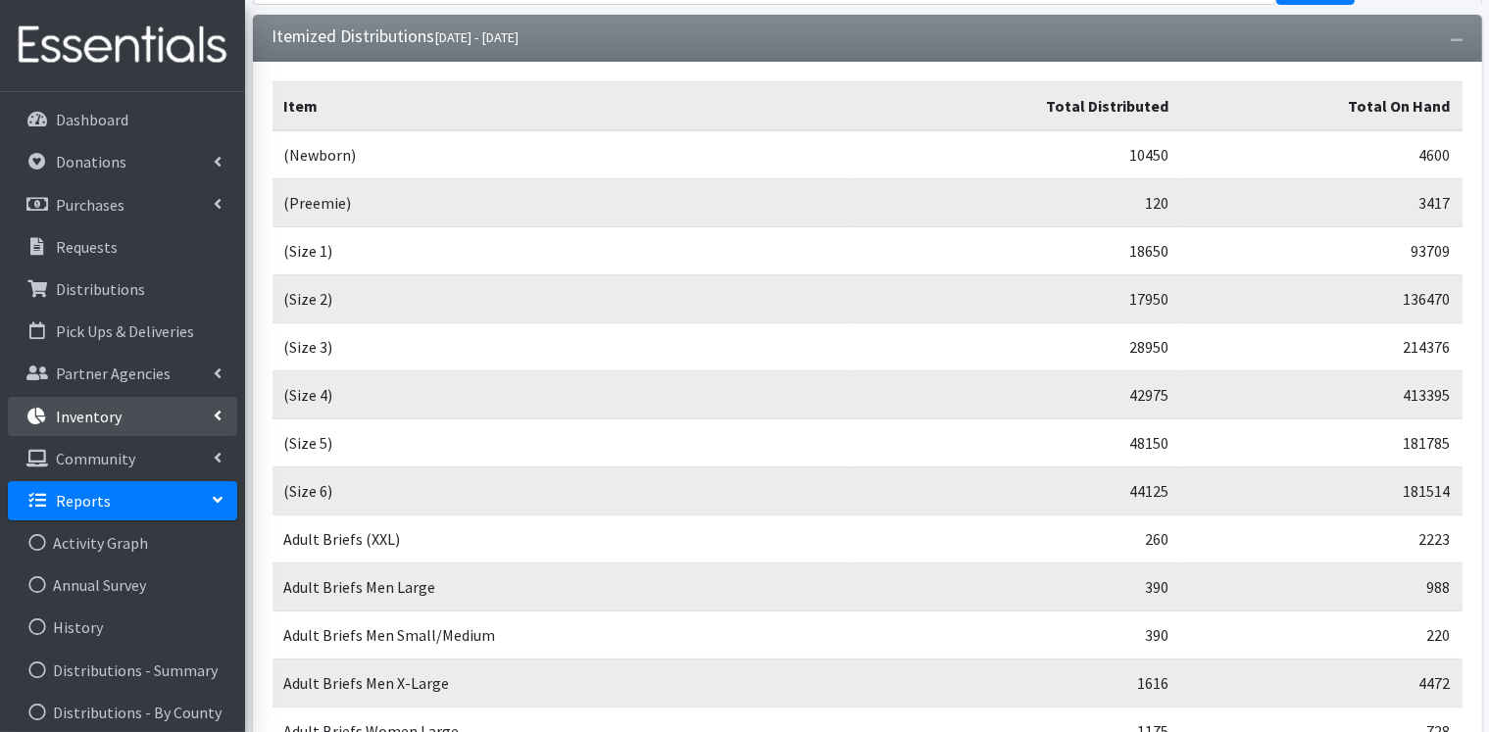
click at [216, 412] on icon at bounding box center [218, 416] width 8 height 16
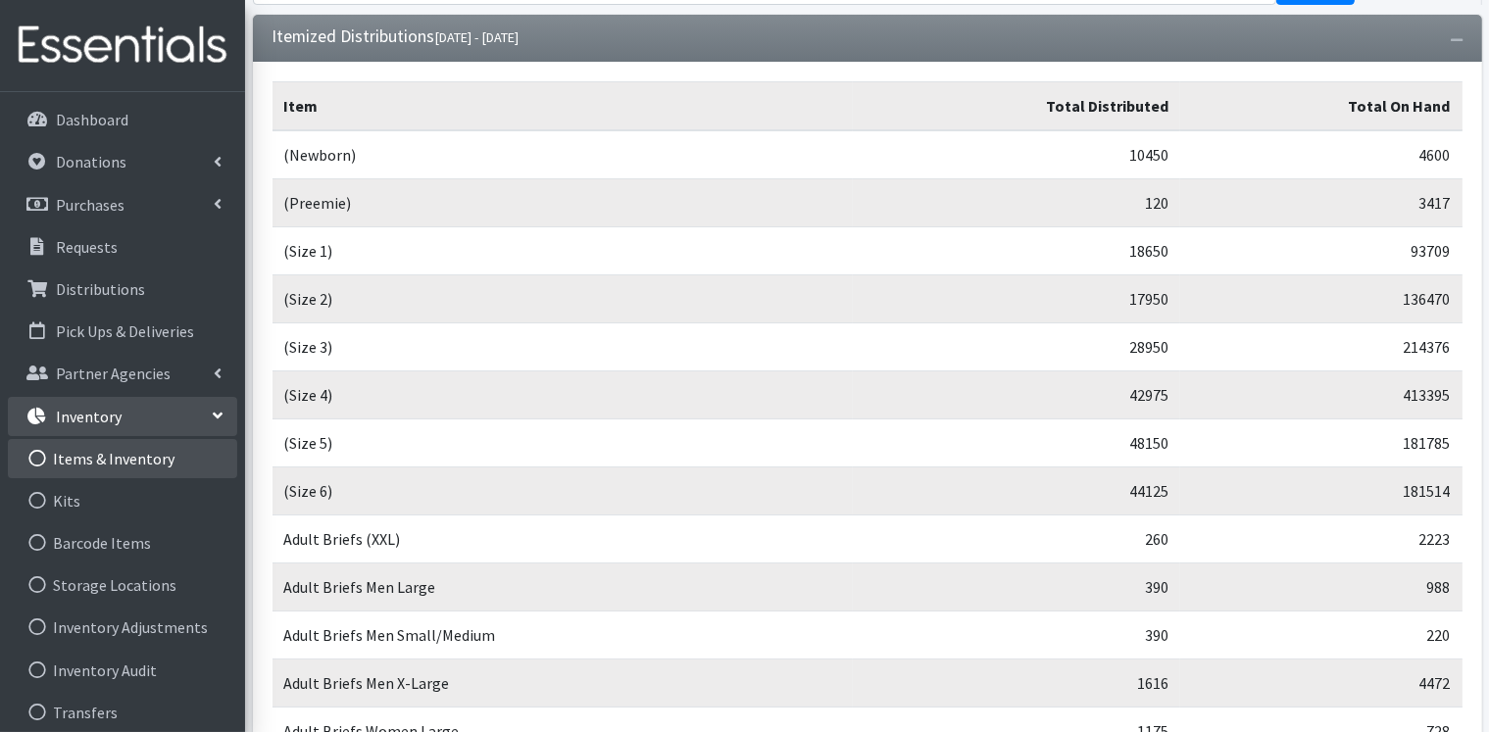
click at [175, 455] on link "Items & Inventory" at bounding box center [122, 458] width 229 height 39
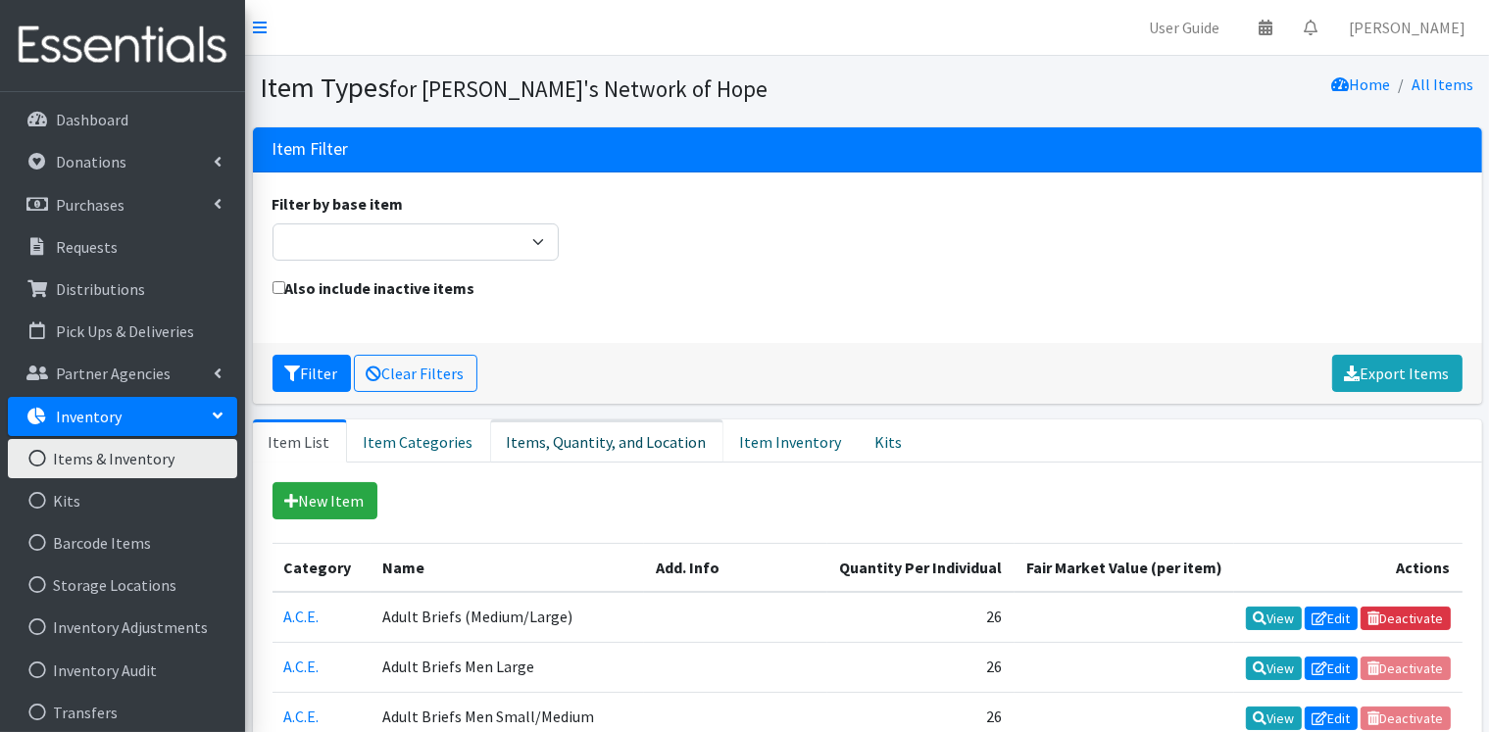
click at [599, 437] on link "Items, Quantity, and Location" at bounding box center [606, 441] width 233 height 43
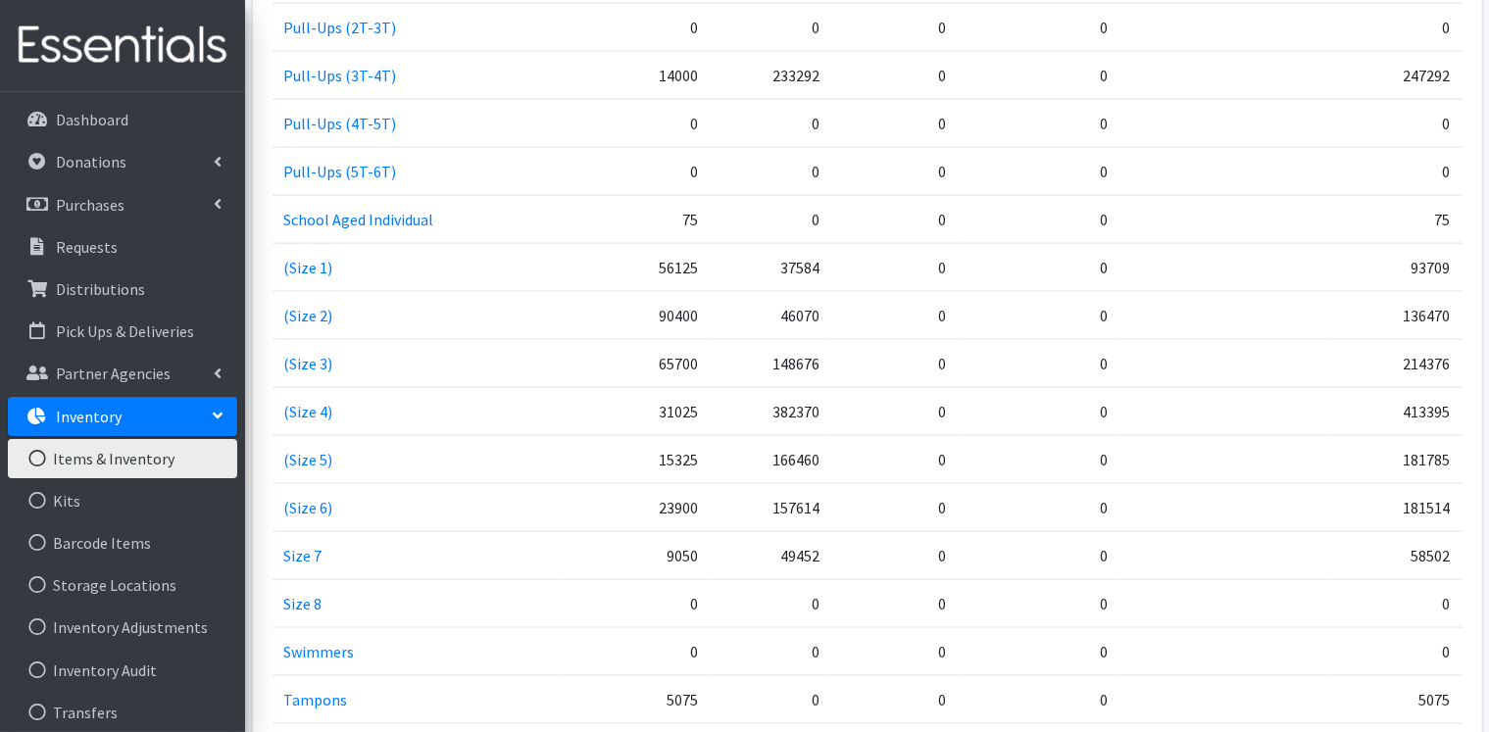
scroll to position [2830, 0]
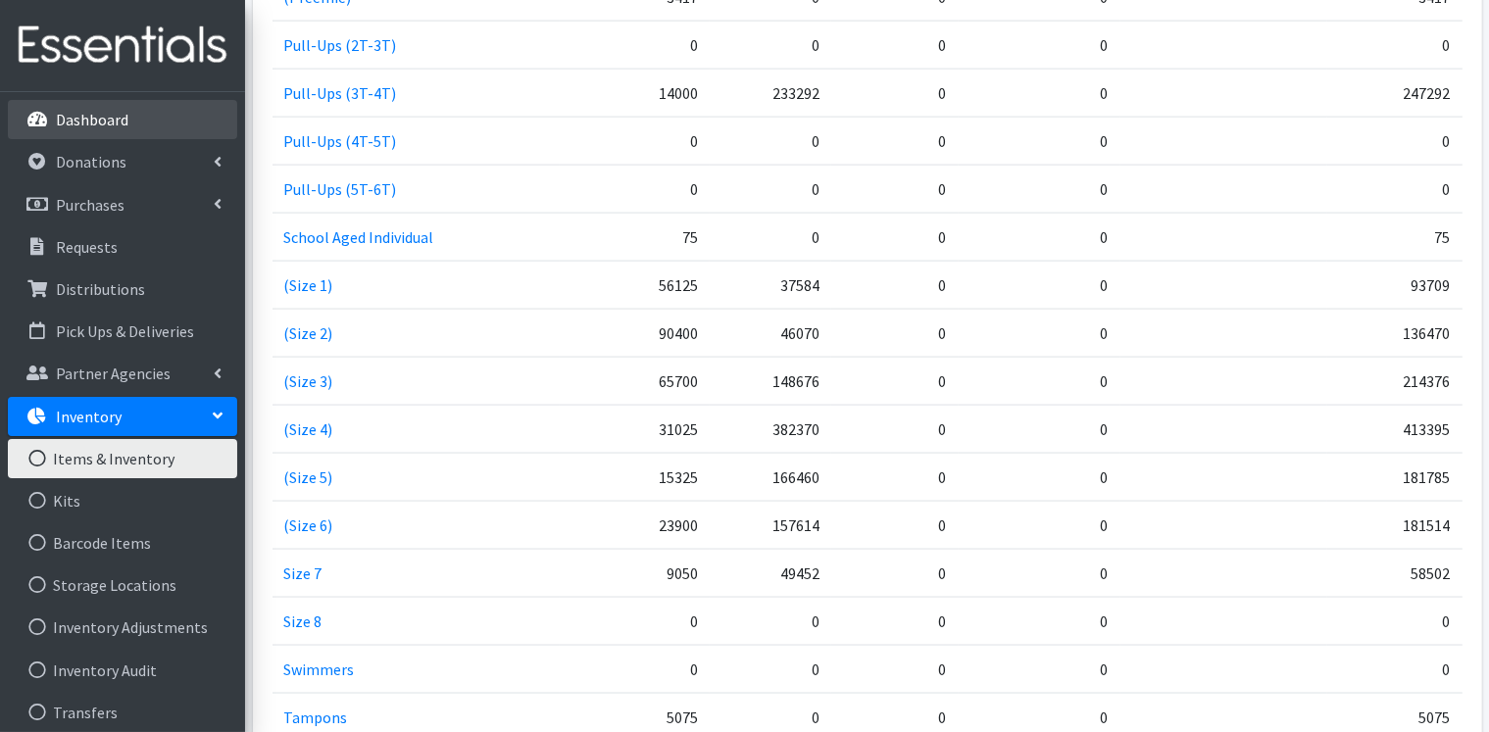
click at [106, 122] on p "Dashboard" at bounding box center [92, 120] width 73 height 20
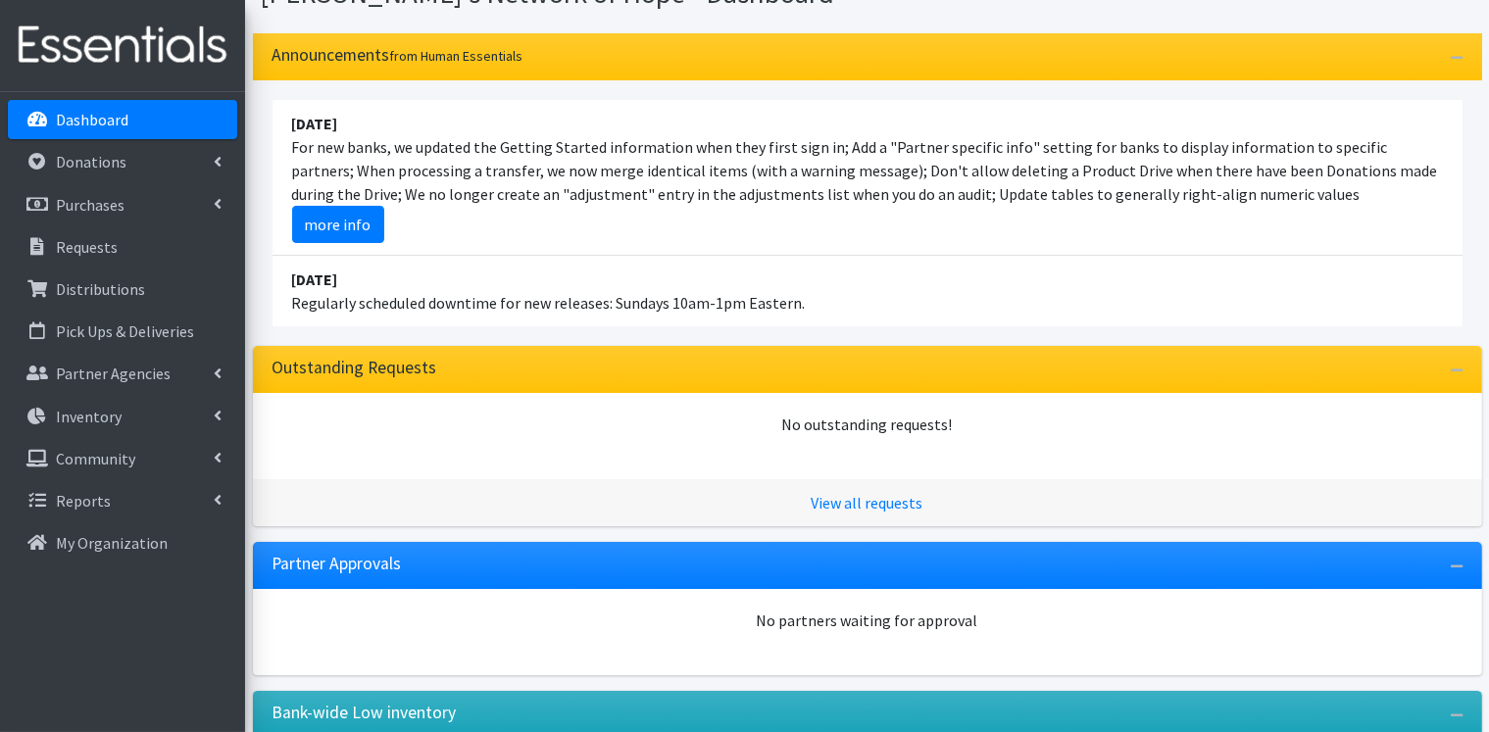
scroll to position [275, 0]
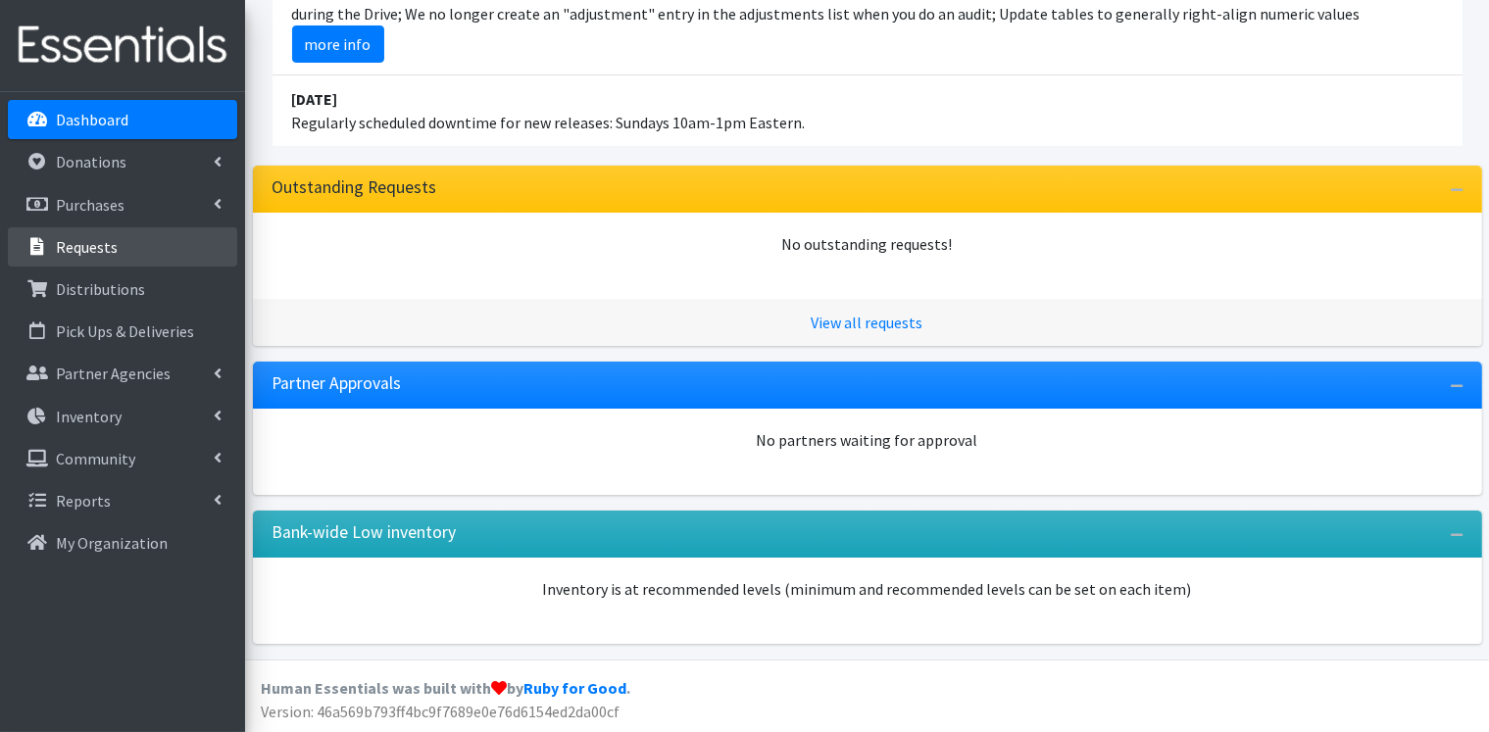
click at [124, 255] on link "Requests" at bounding box center [122, 246] width 229 height 39
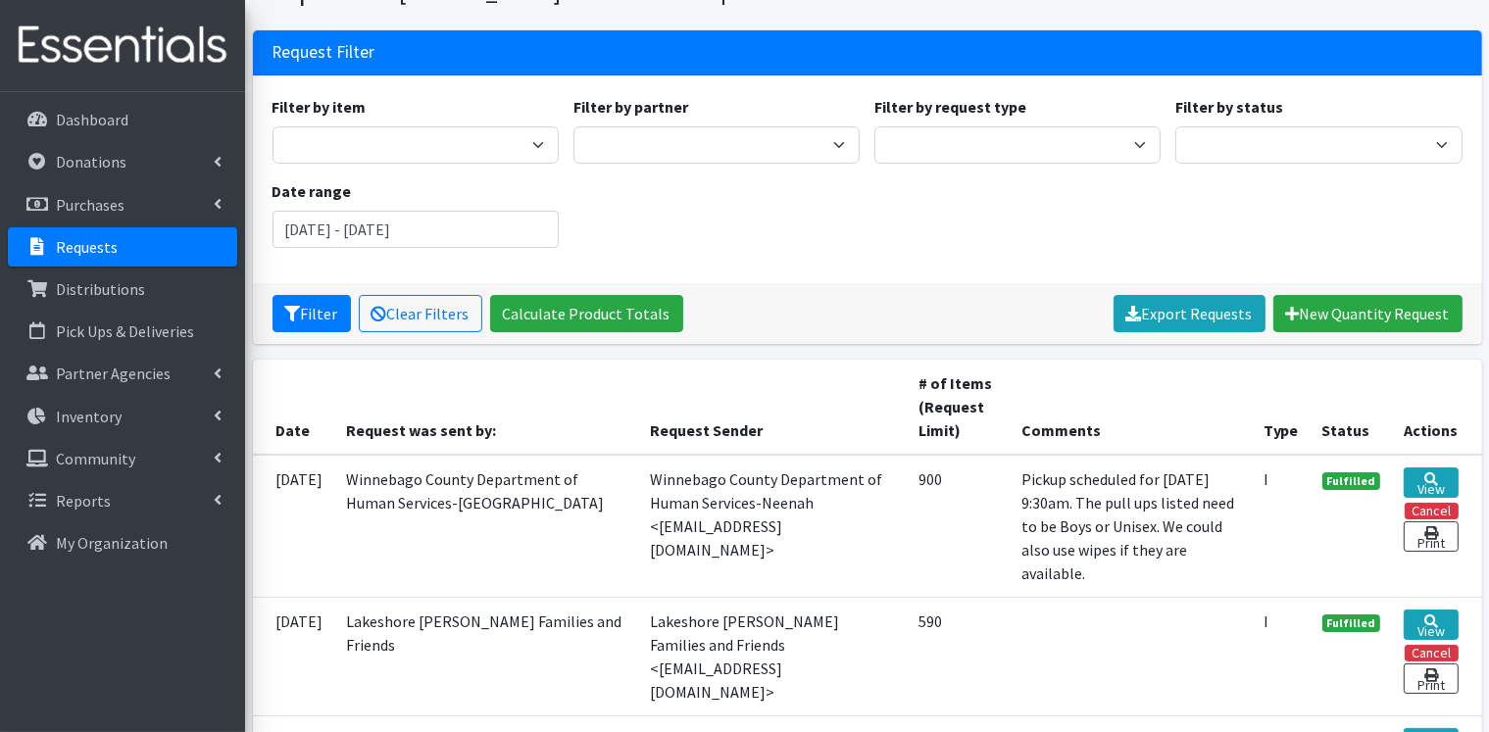
scroll to position [98, 0]
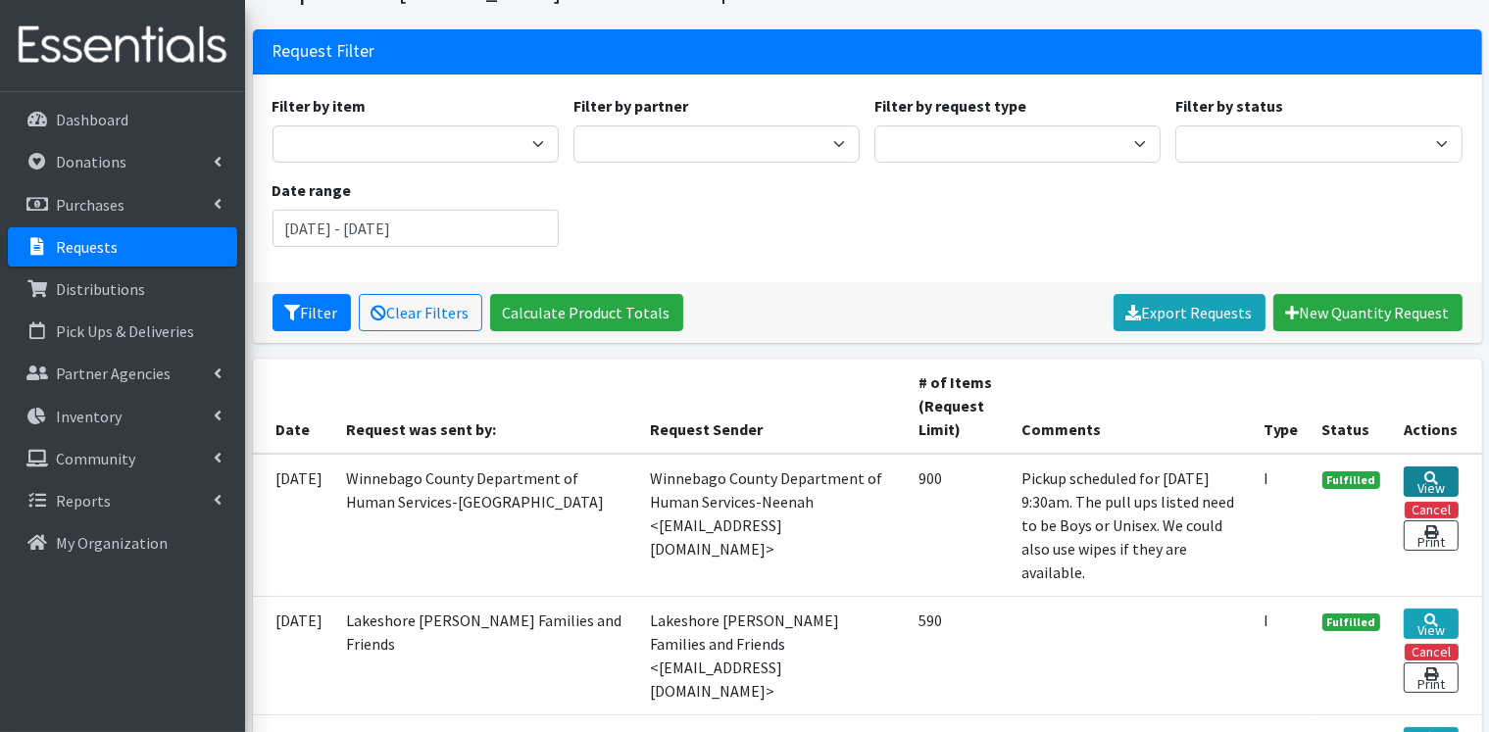
click at [1422, 482] on link "View" at bounding box center [1431, 482] width 54 height 30
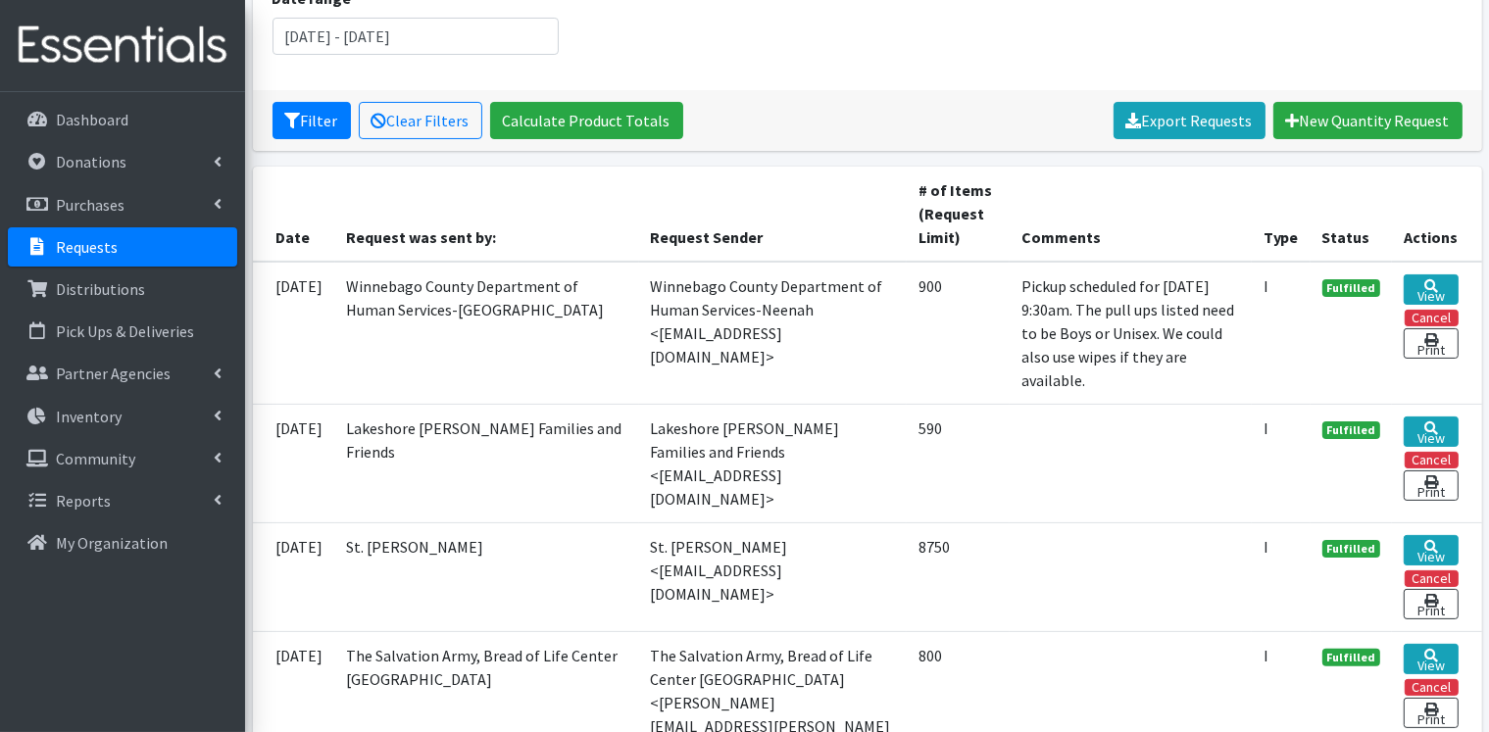
scroll to position [294, 0]
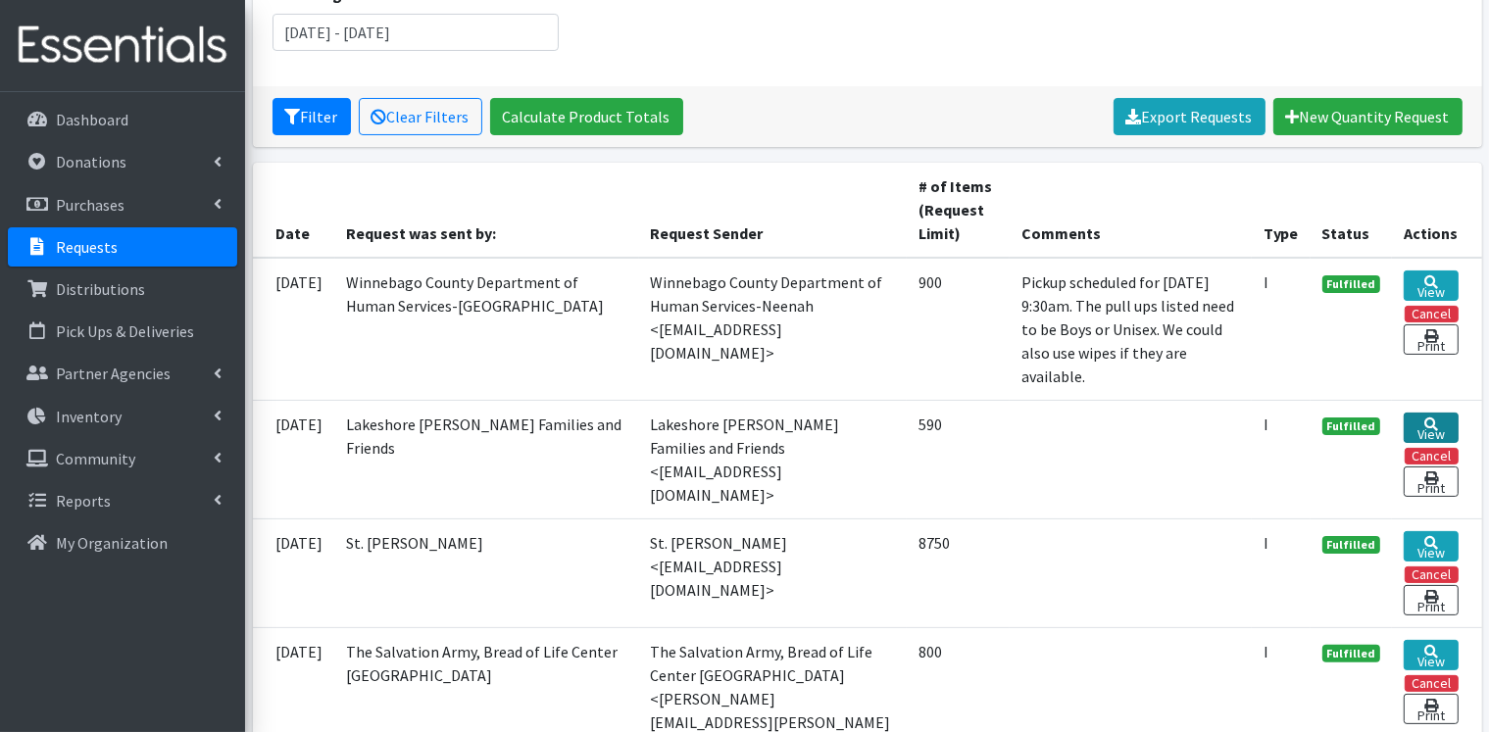
click at [1440, 429] on link "View" at bounding box center [1431, 428] width 54 height 30
click at [1447, 533] on link "View" at bounding box center [1431, 546] width 54 height 30
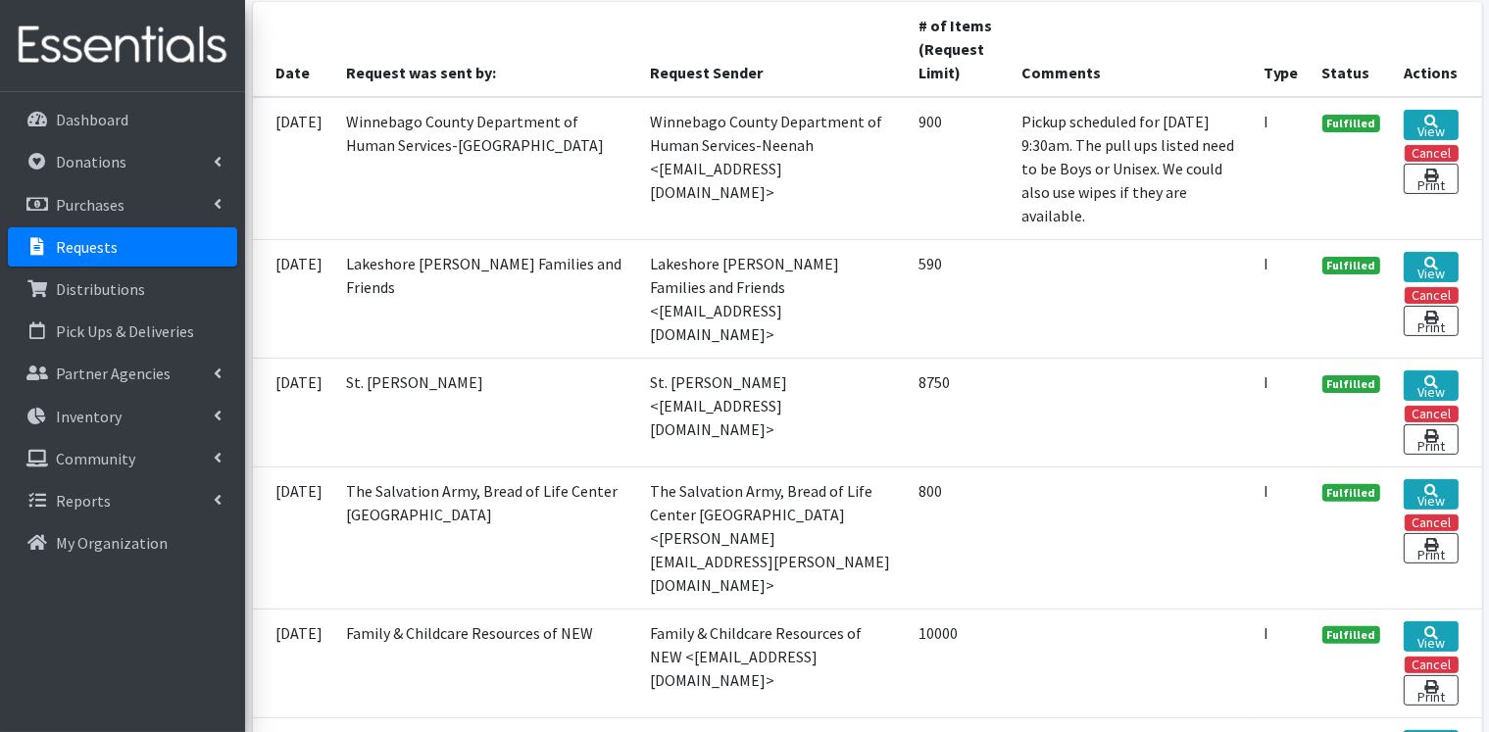
scroll to position [490, 0]
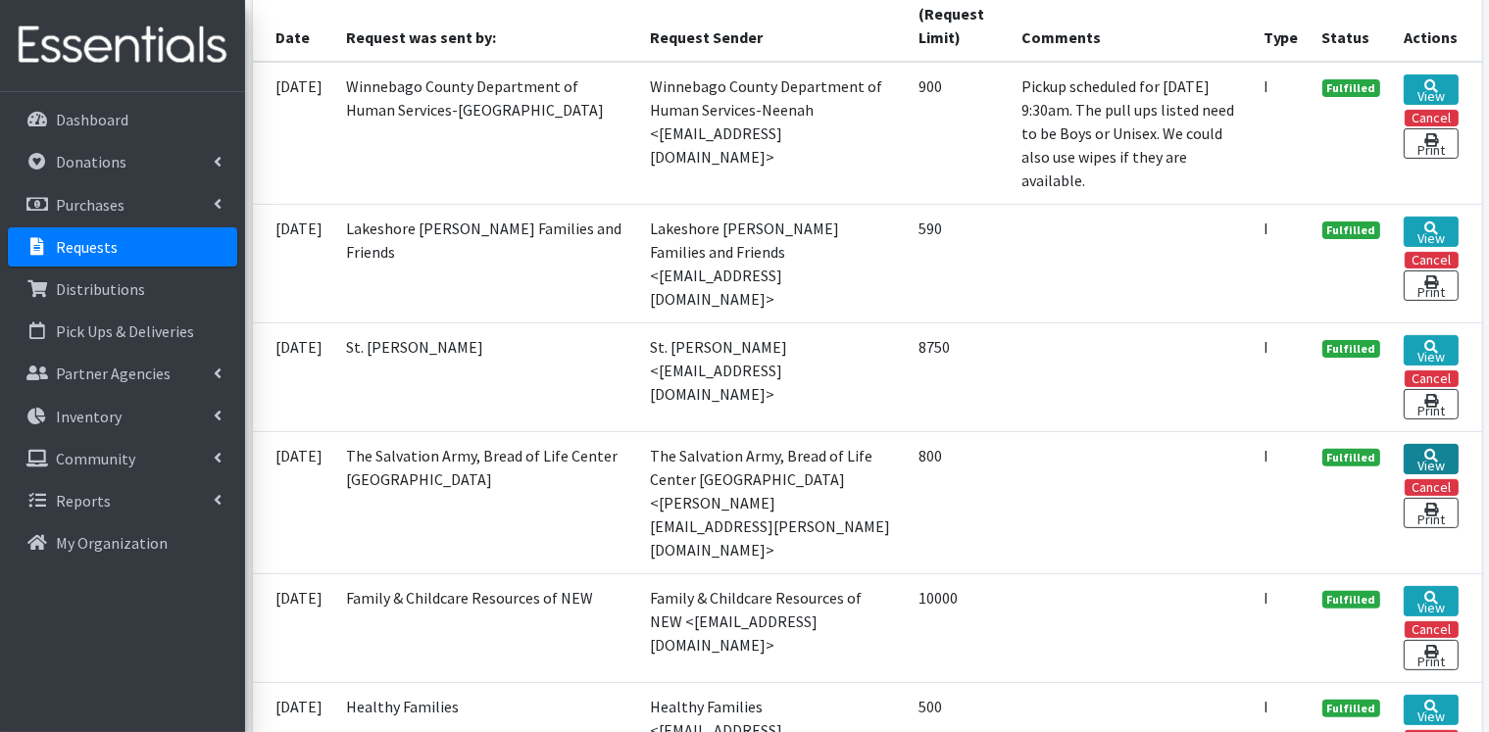
click at [1438, 450] on link "View" at bounding box center [1431, 459] width 54 height 30
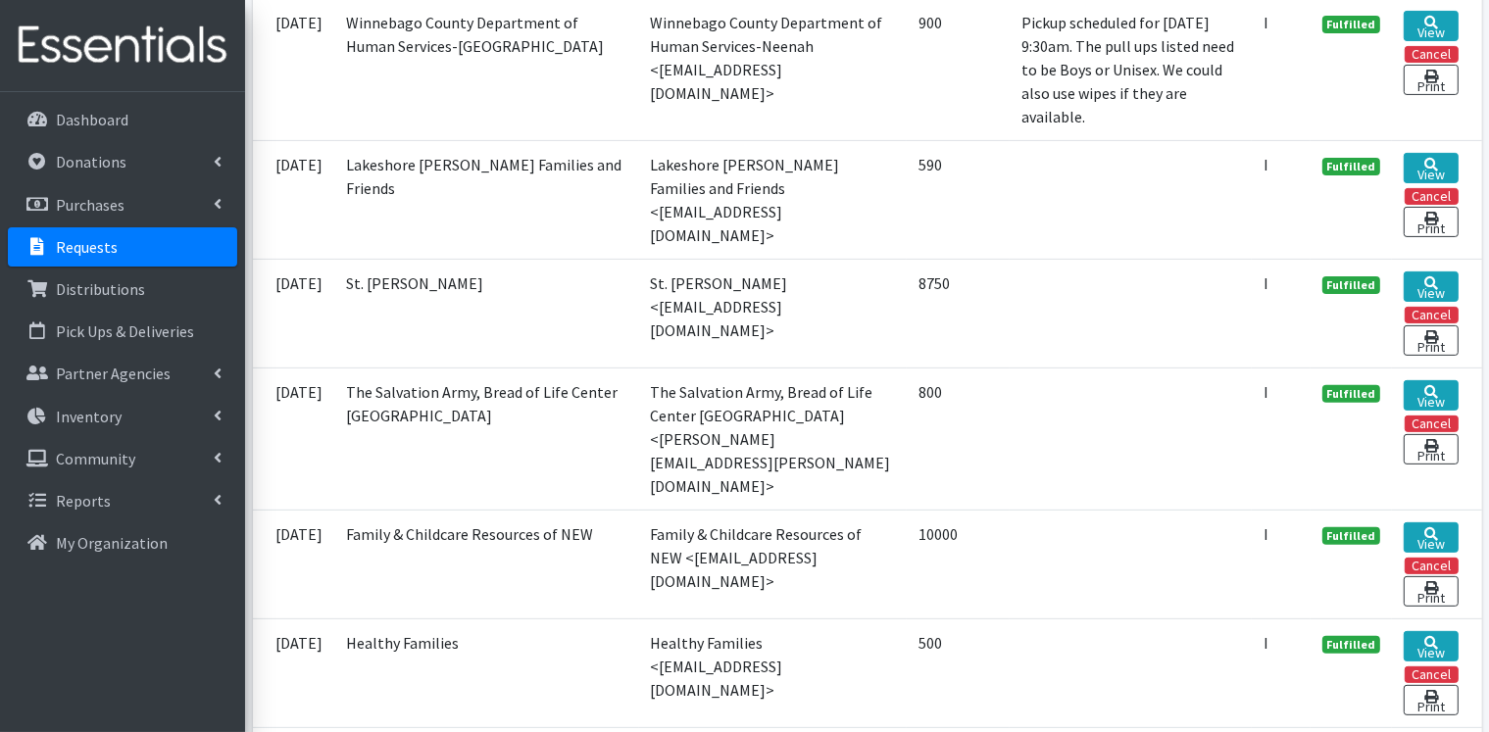
scroll to position [588, 0]
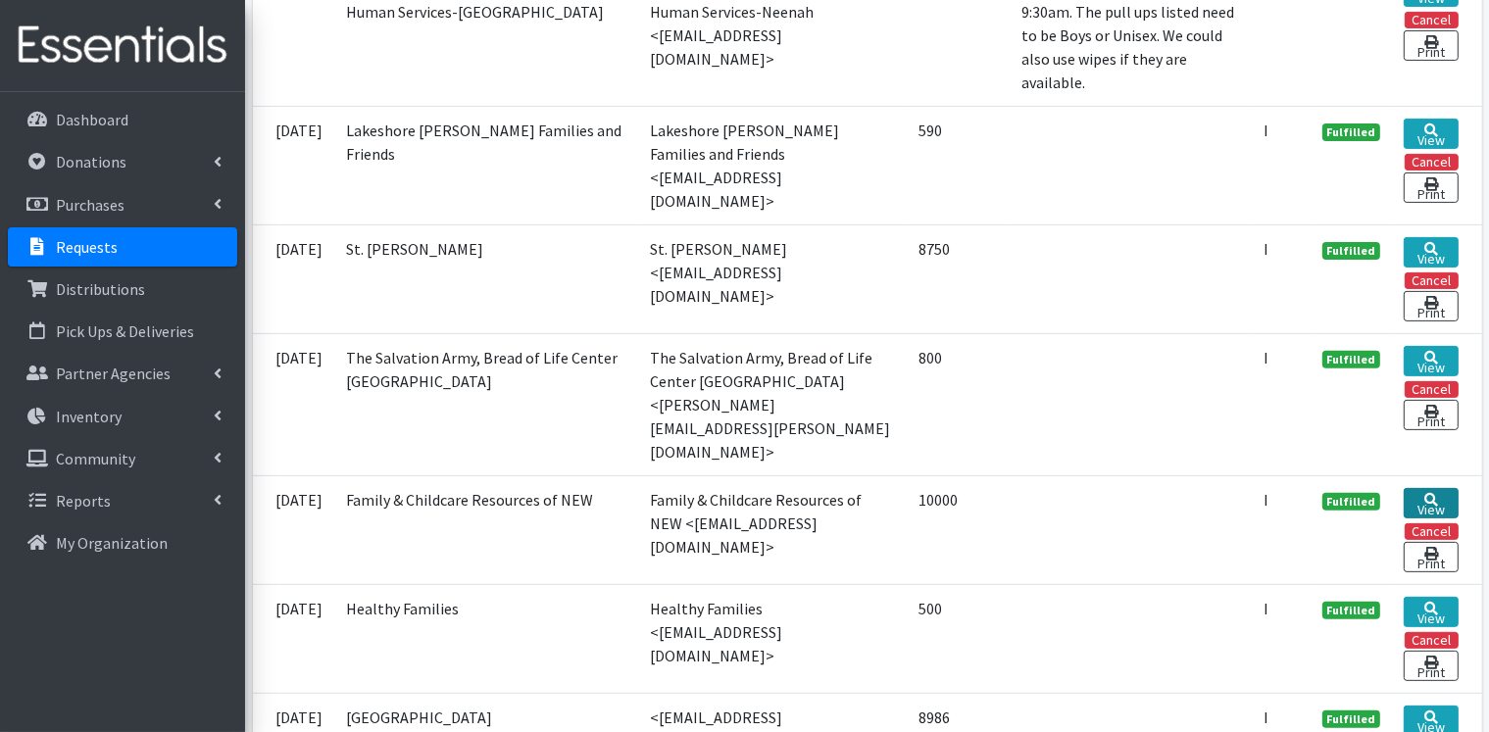
click at [1428, 488] on link "View" at bounding box center [1431, 503] width 54 height 30
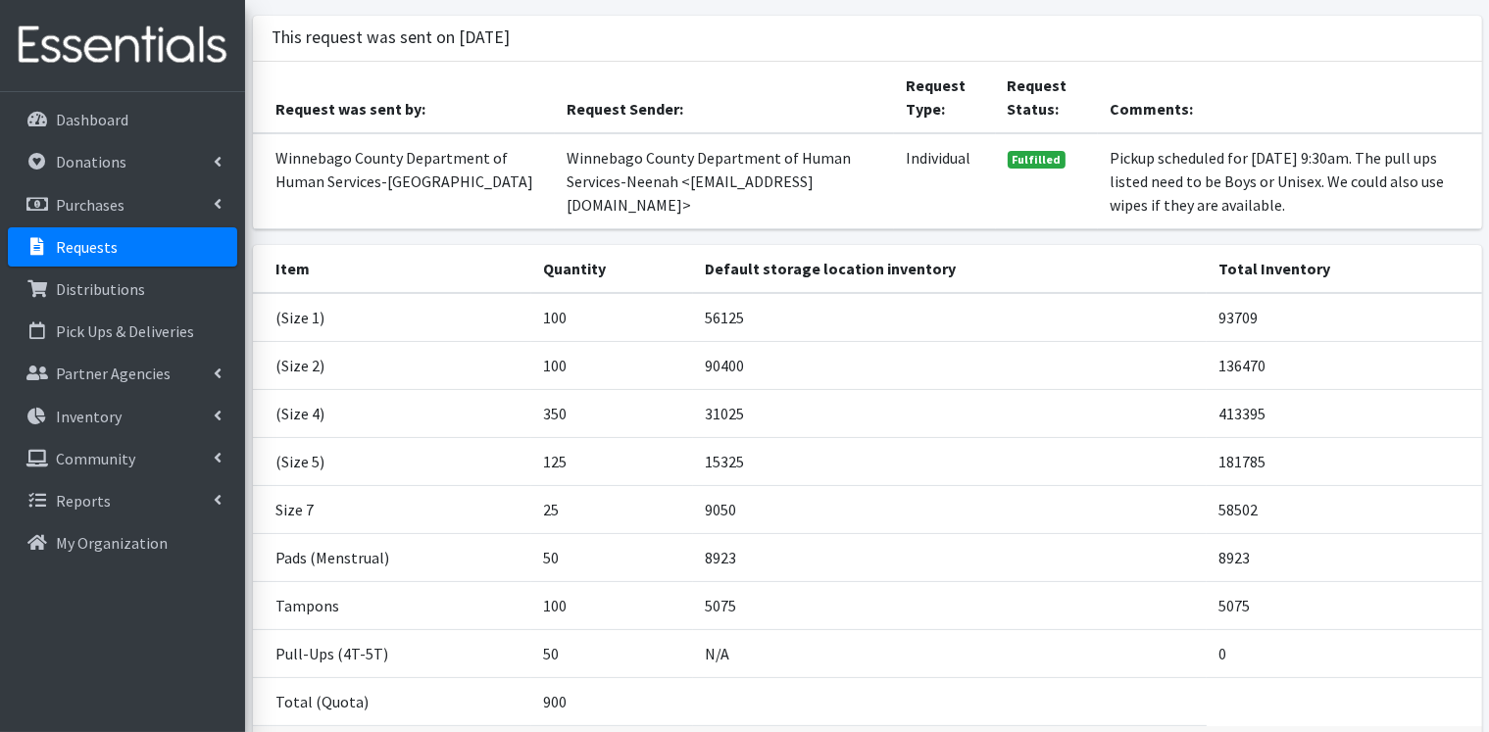
scroll to position [196, 0]
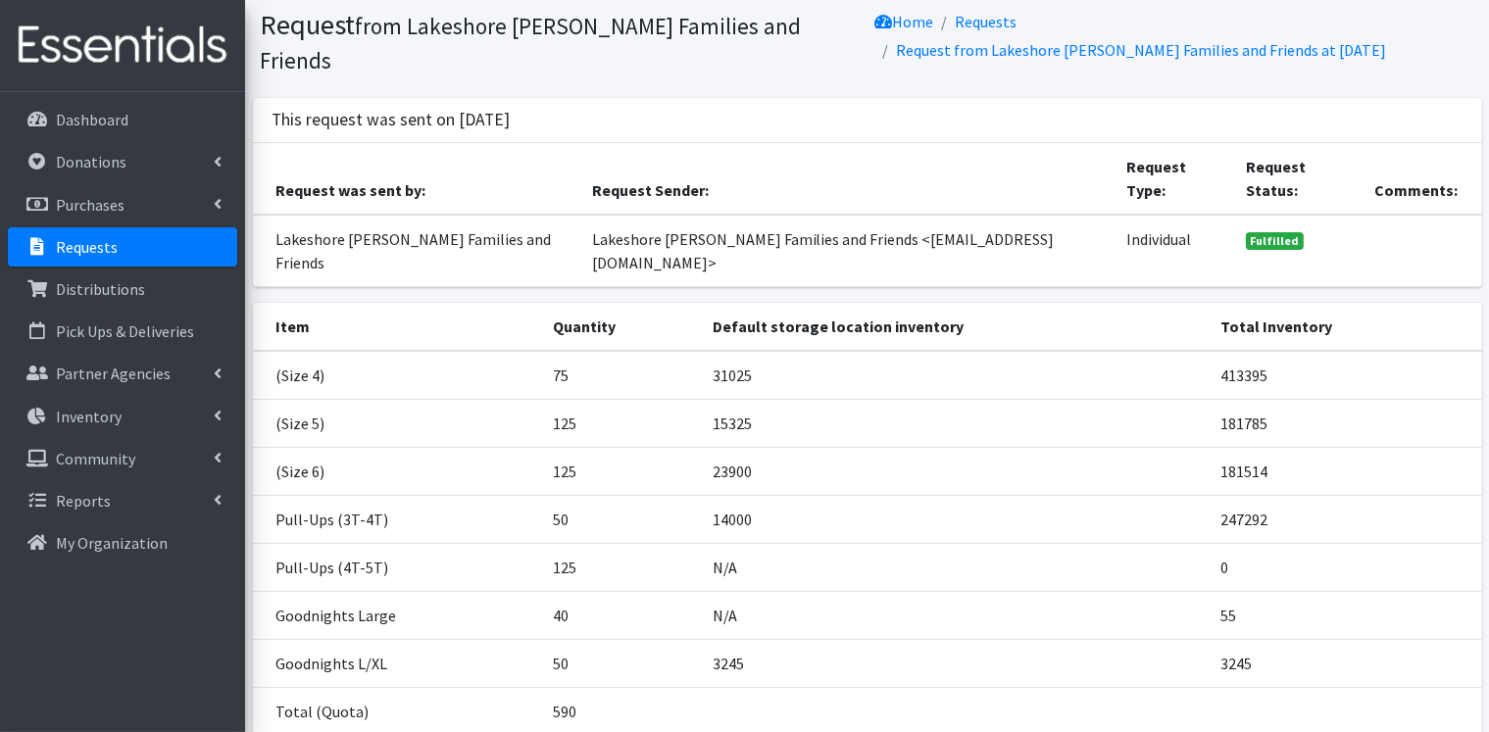
scroll to position [98, 0]
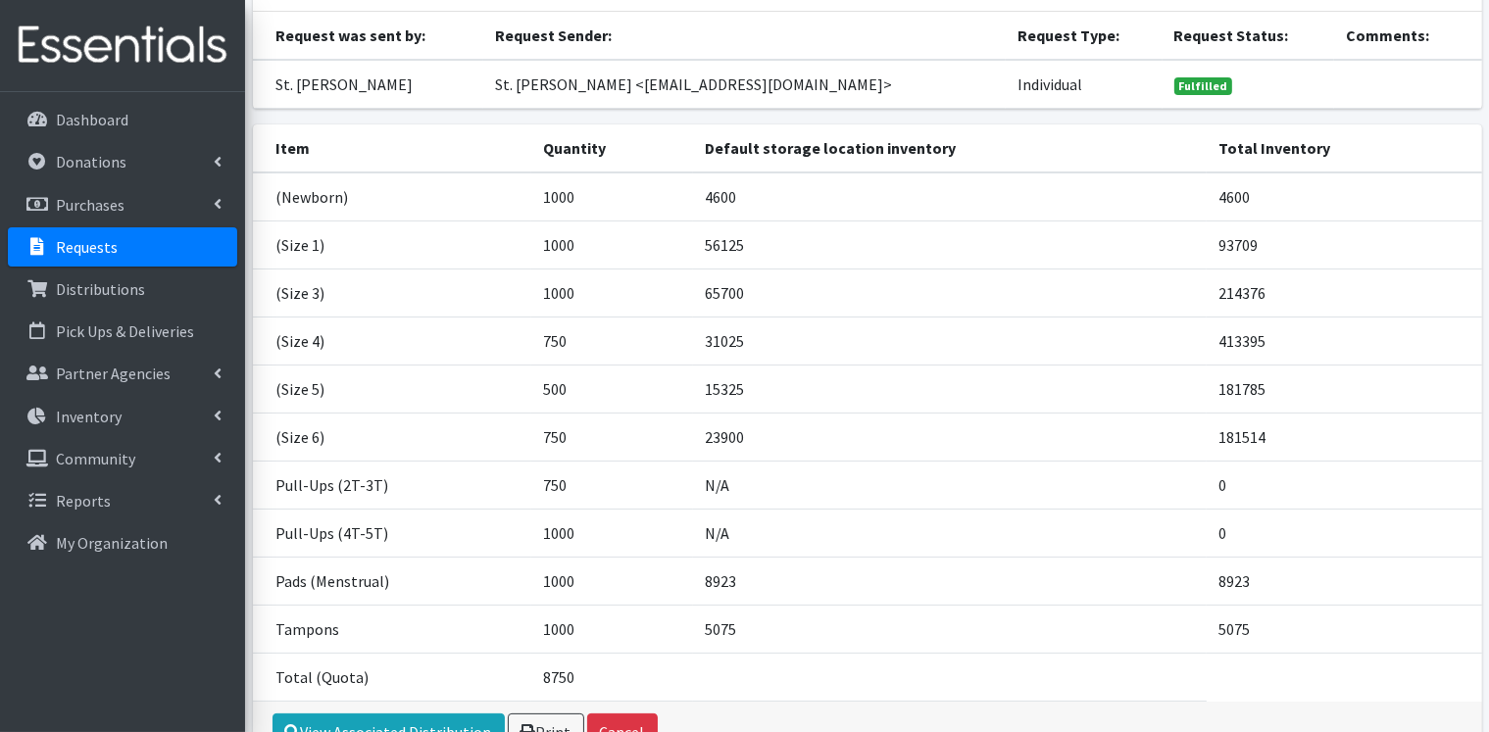
scroll to position [196, 0]
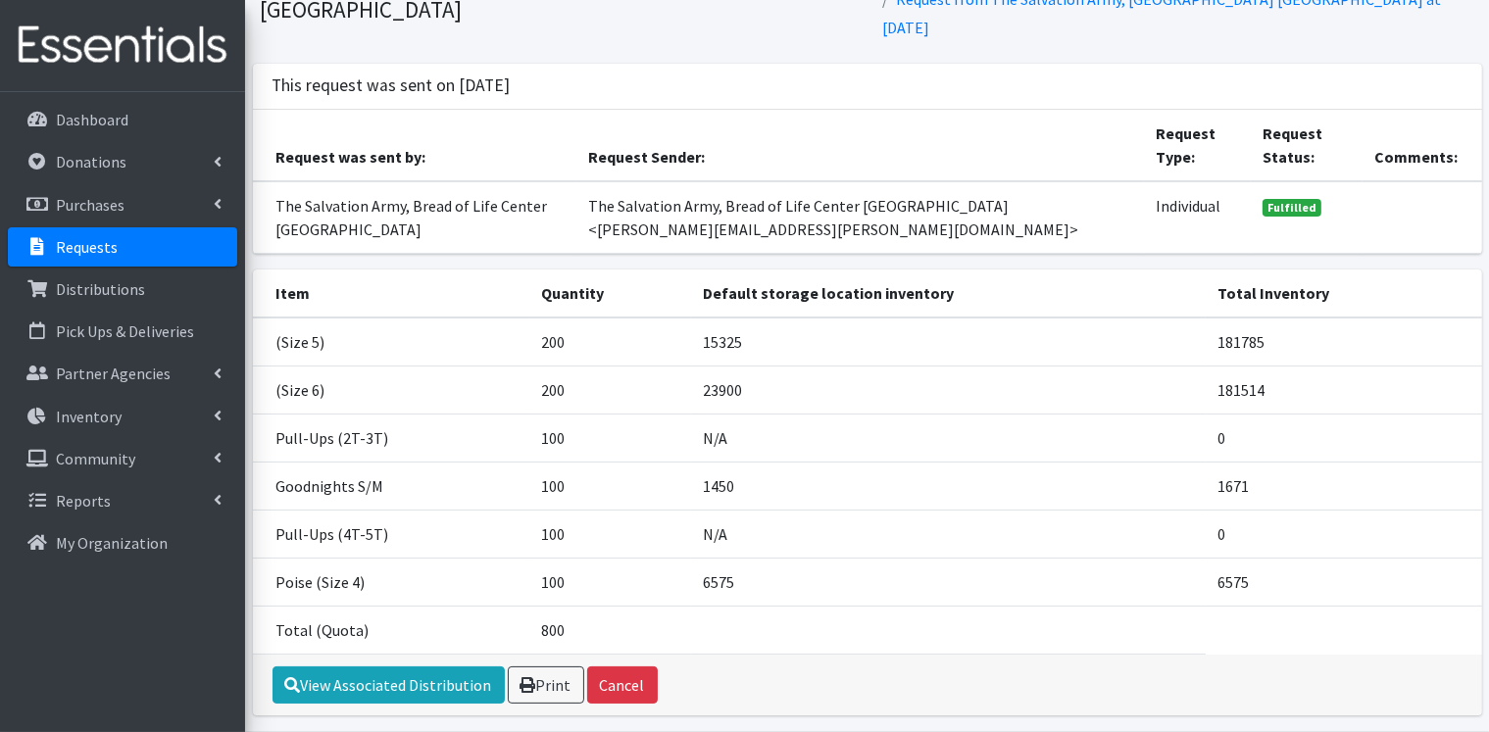
scroll to position [165, 0]
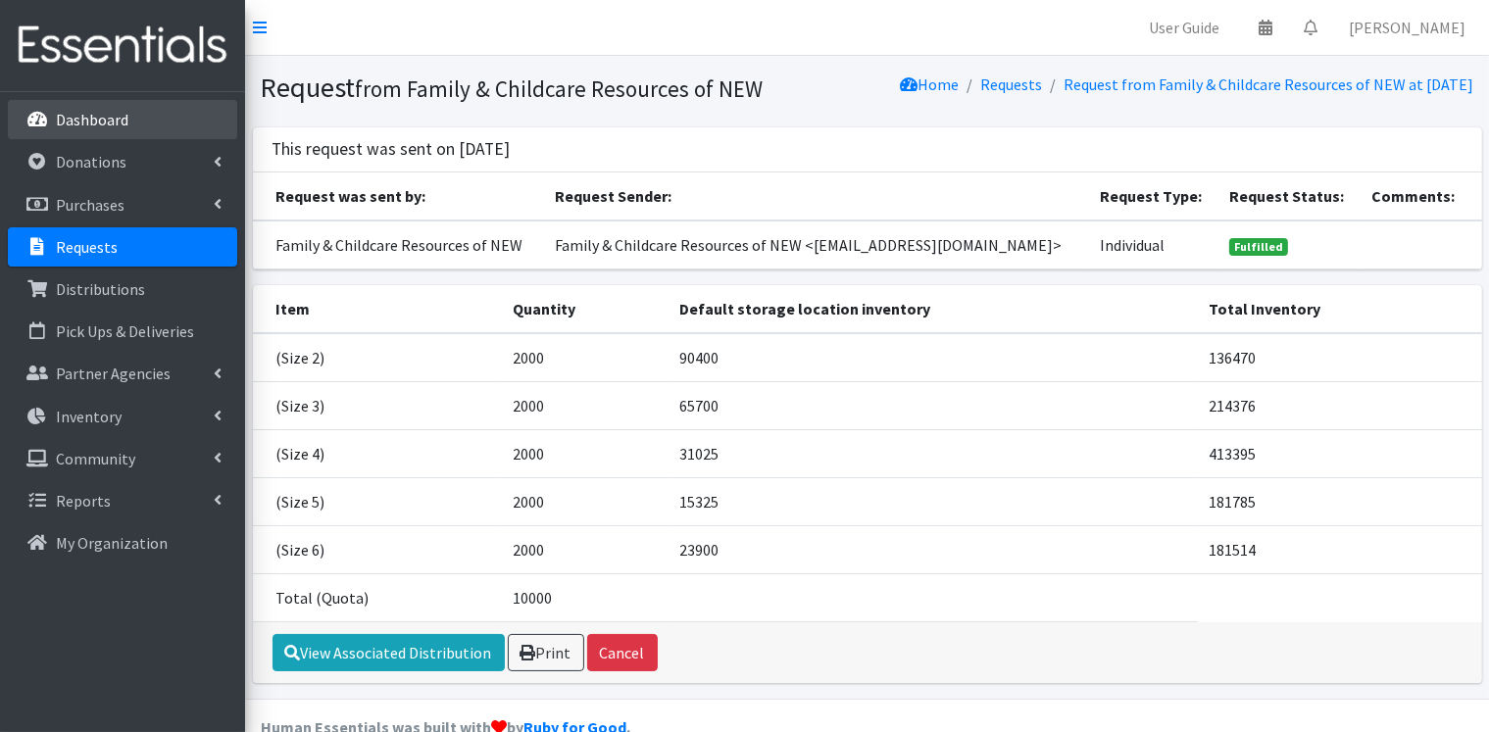
click at [102, 123] on p "Dashboard" at bounding box center [92, 120] width 73 height 20
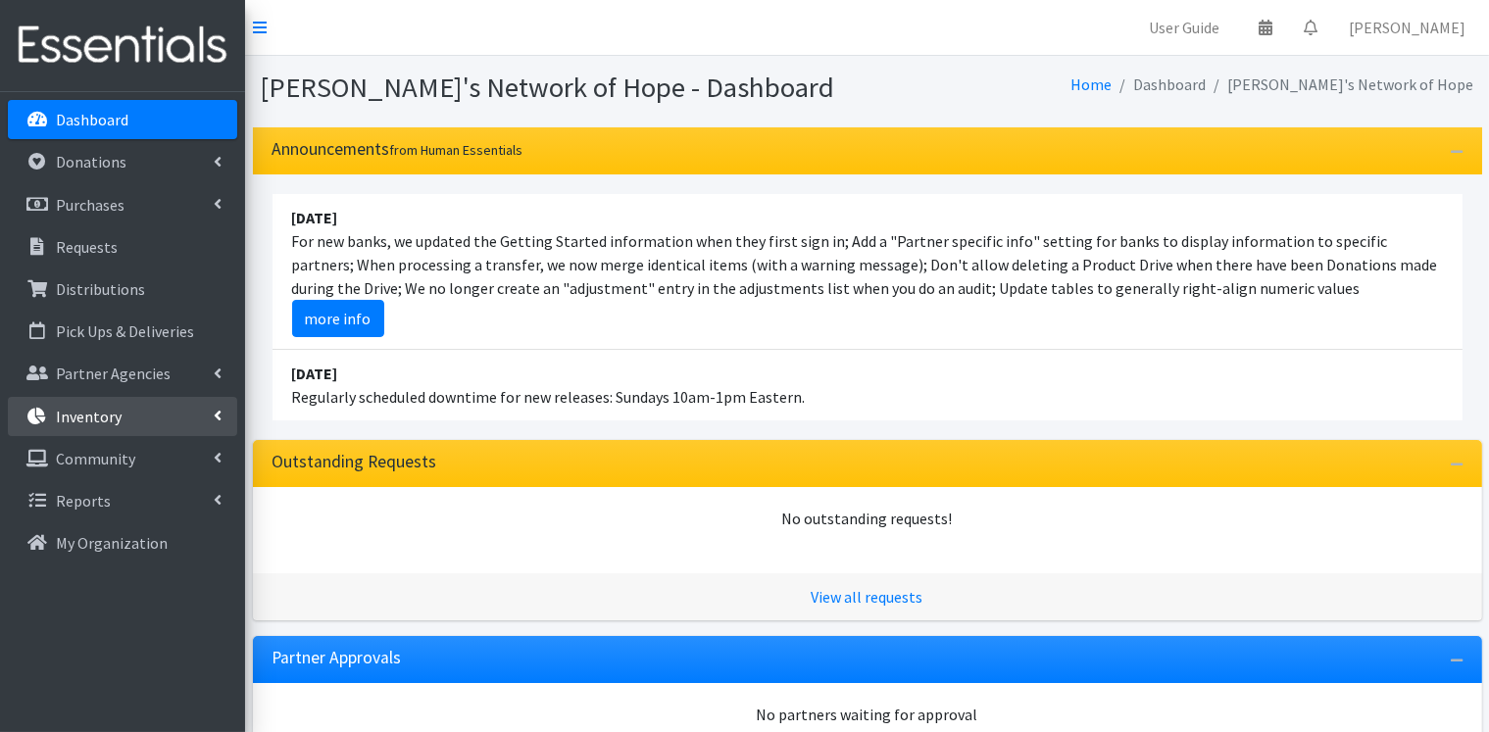
click at [215, 411] on icon at bounding box center [218, 416] width 8 height 16
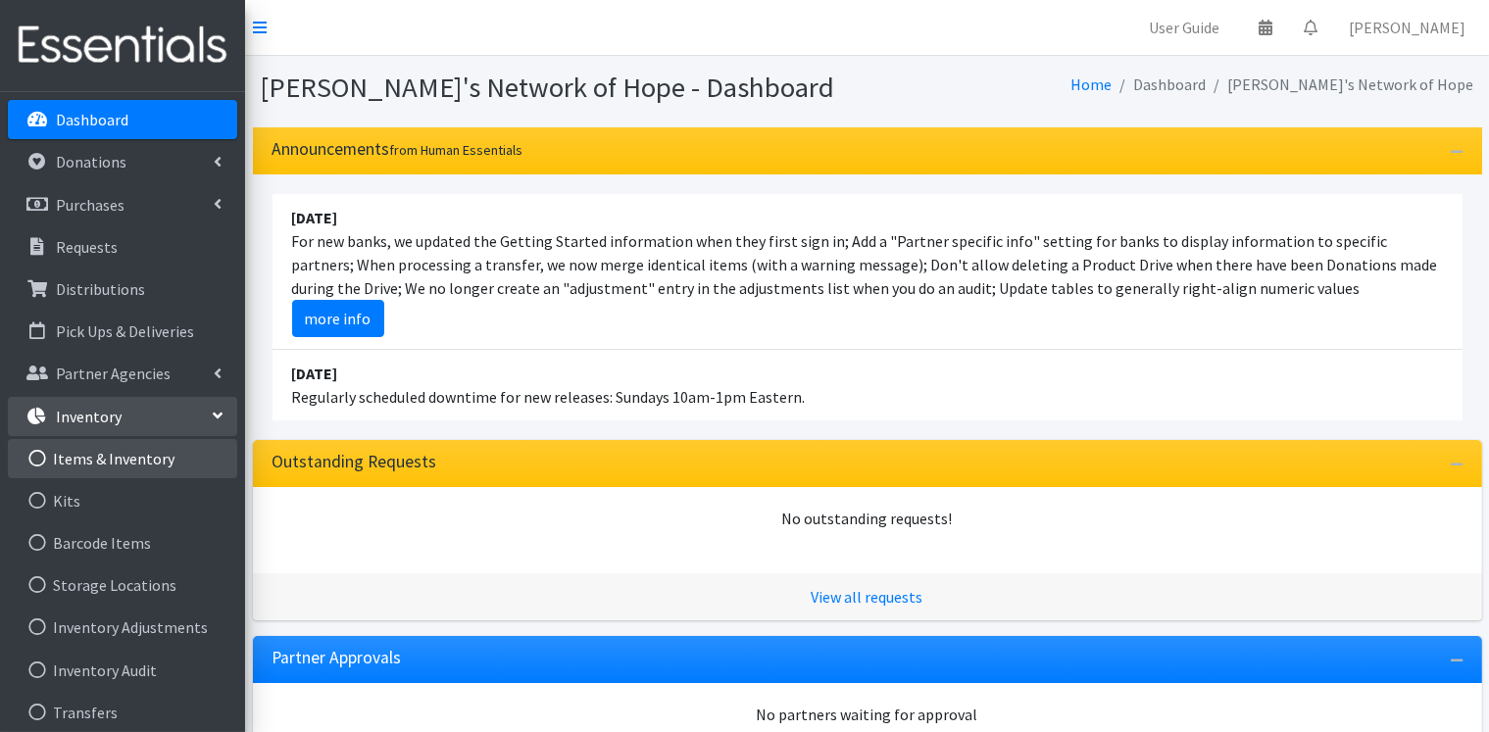
click at [166, 456] on link "Items & Inventory" at bounding box center [122, 458] width 229 height 39
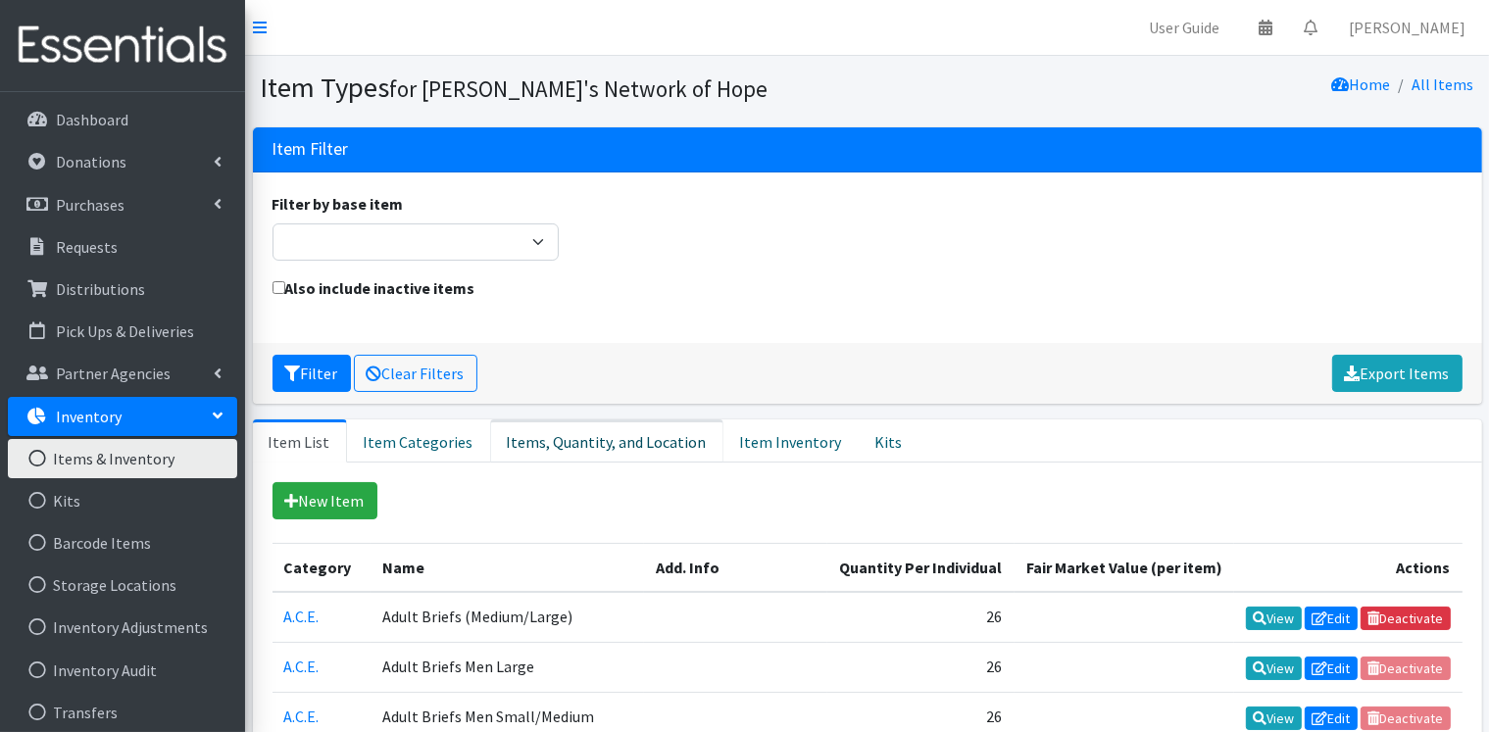
click at [555, 442] on link "Items, Quantity, and Location" at bounding box center [606, 441] width 233 height 43
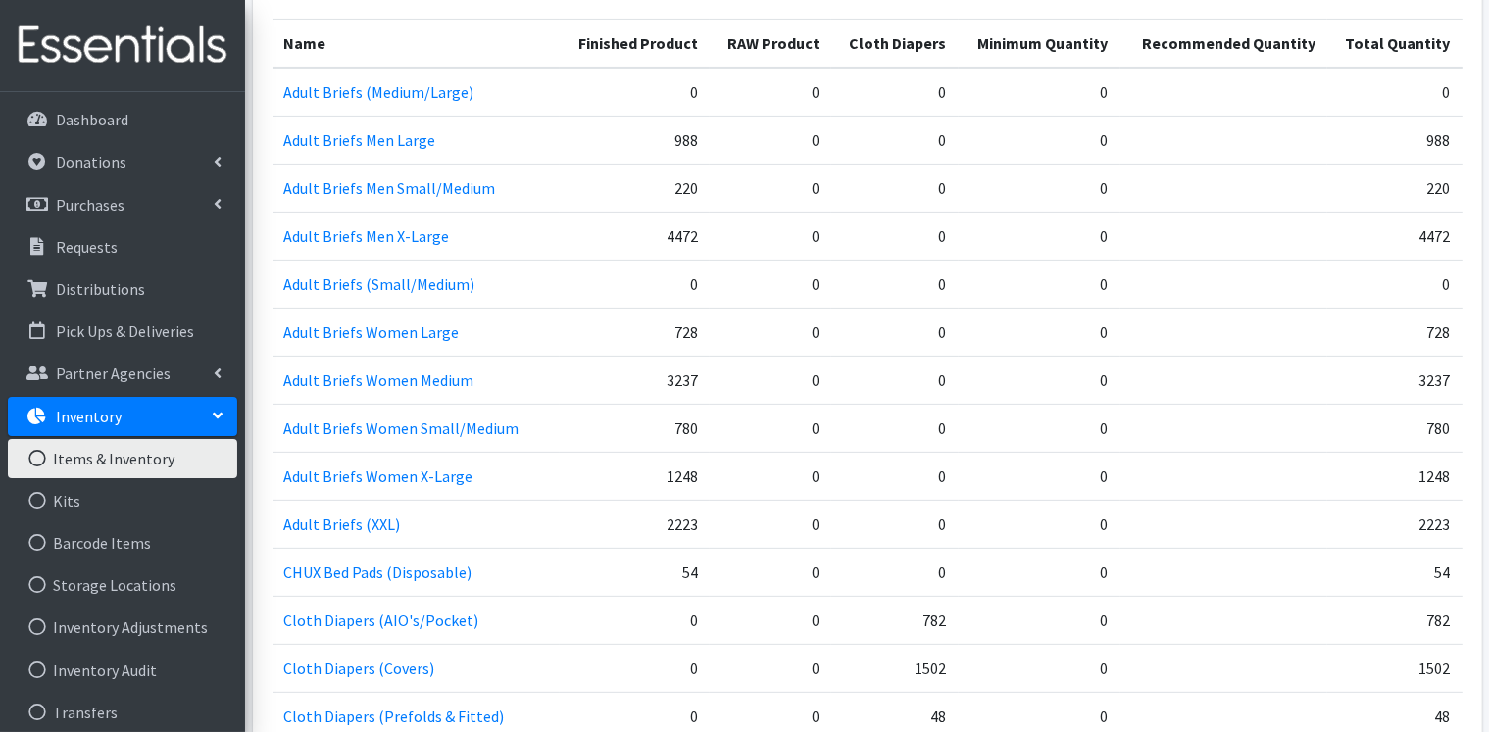
scroll to position [490, 0]
